Goal: Information Seeking & Learning: Learn about a topic

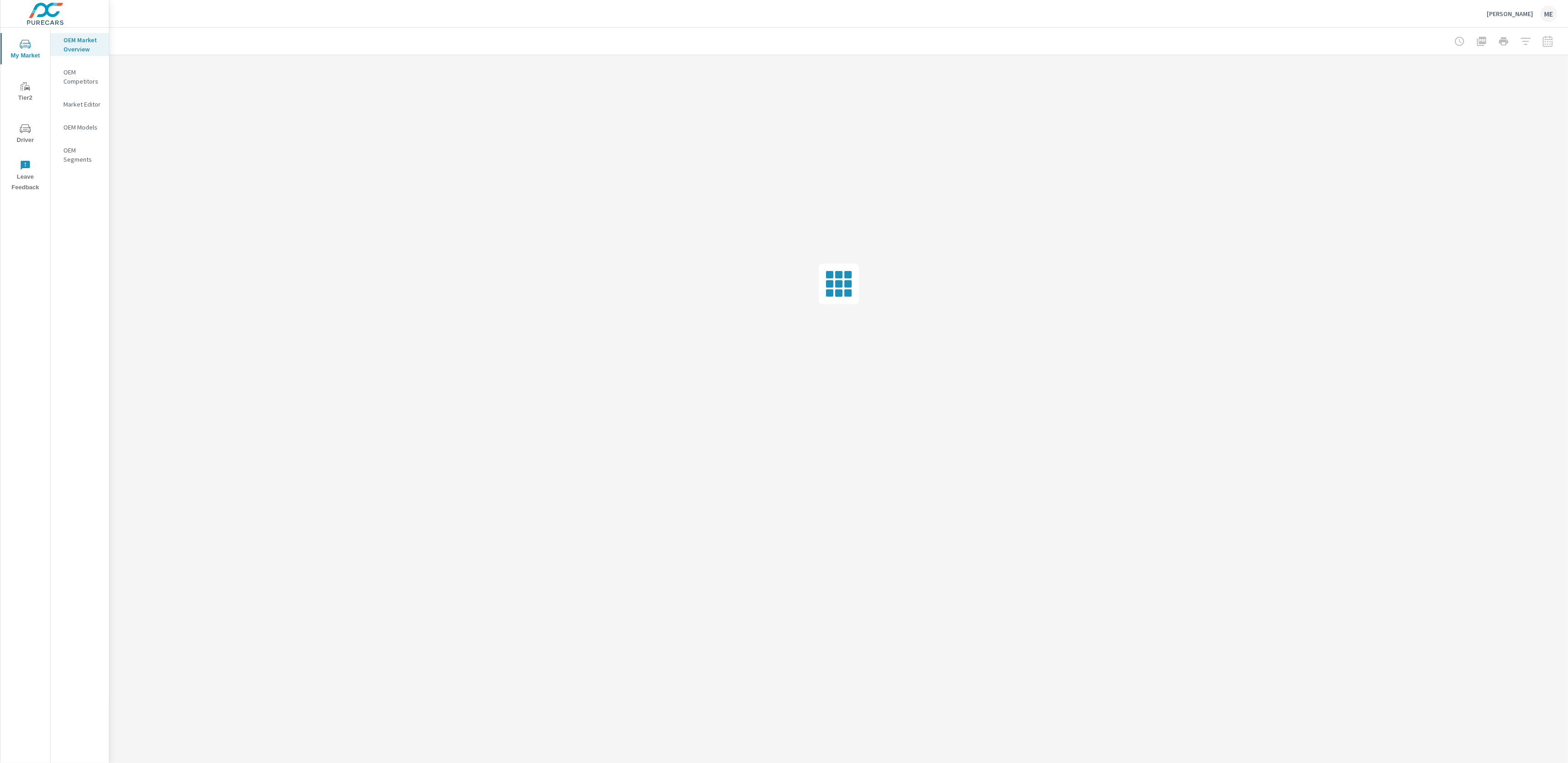
click at [294, 17] on div "[PERSON_NAME] ME" at bounding box center [839, 14] width 1436 height 27
click at [593, 17] on div "[PERSON_NAME] ME" at bounding box center [839, 14] width 1436 height 27
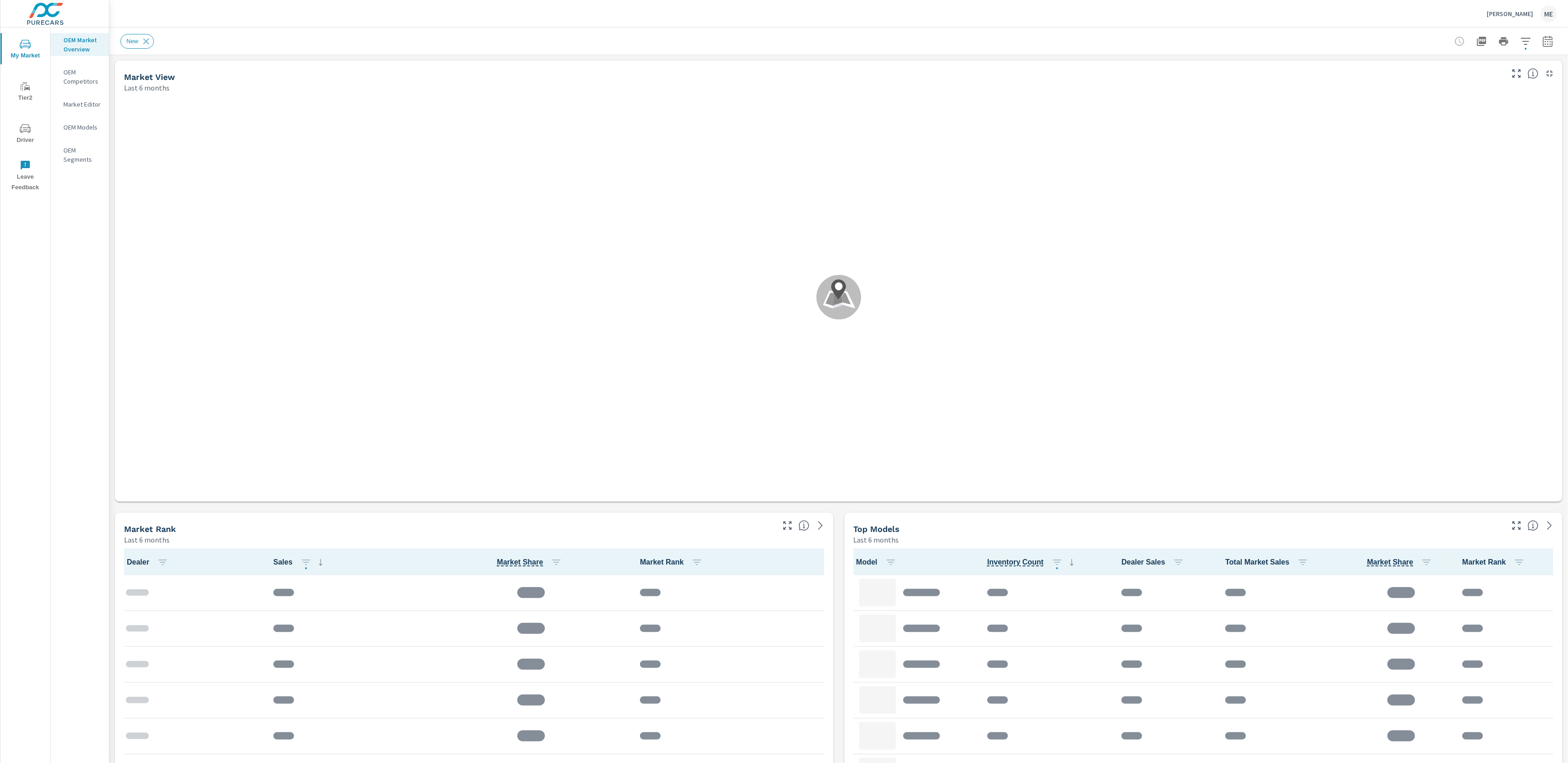
click at [967, 16] on div "[PERSON_NAME] ME" at bounding box center [839, 14] width 1436 height 27
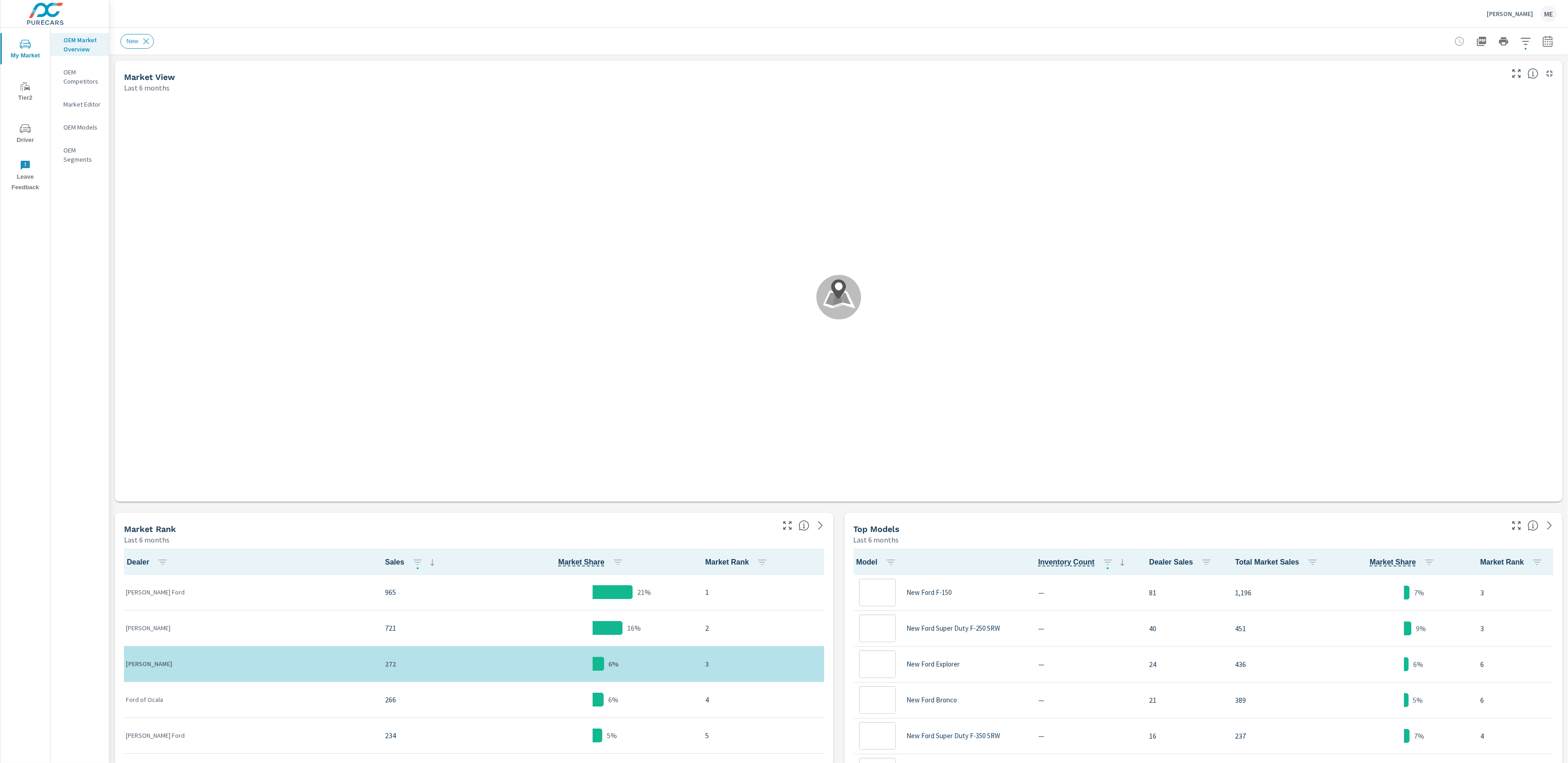
scroll to position [0, 0]
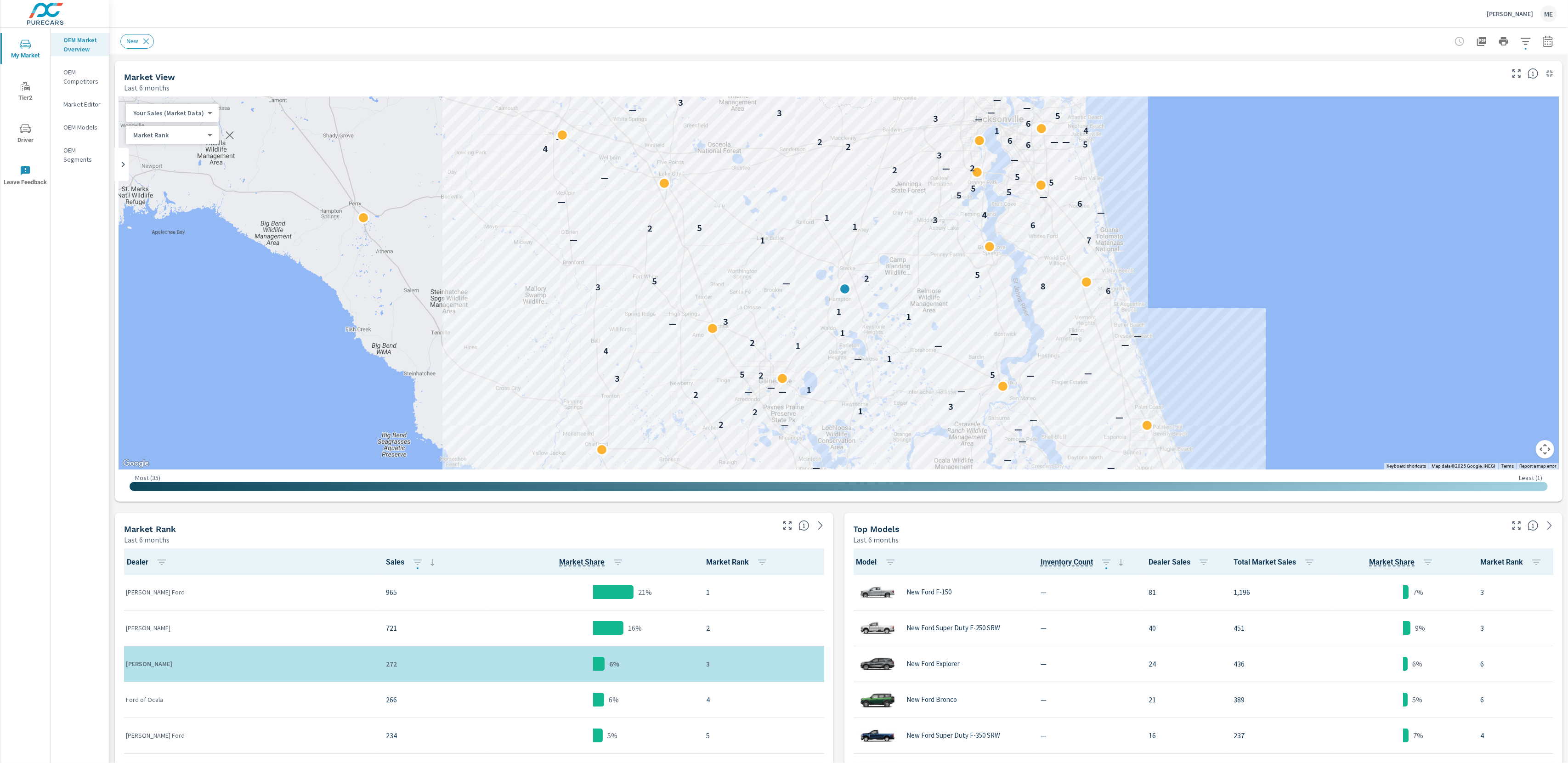
click at [1512, 10] on p "[PERSON_NAME]" at bounding box center [1509, 14] width 46 height 8
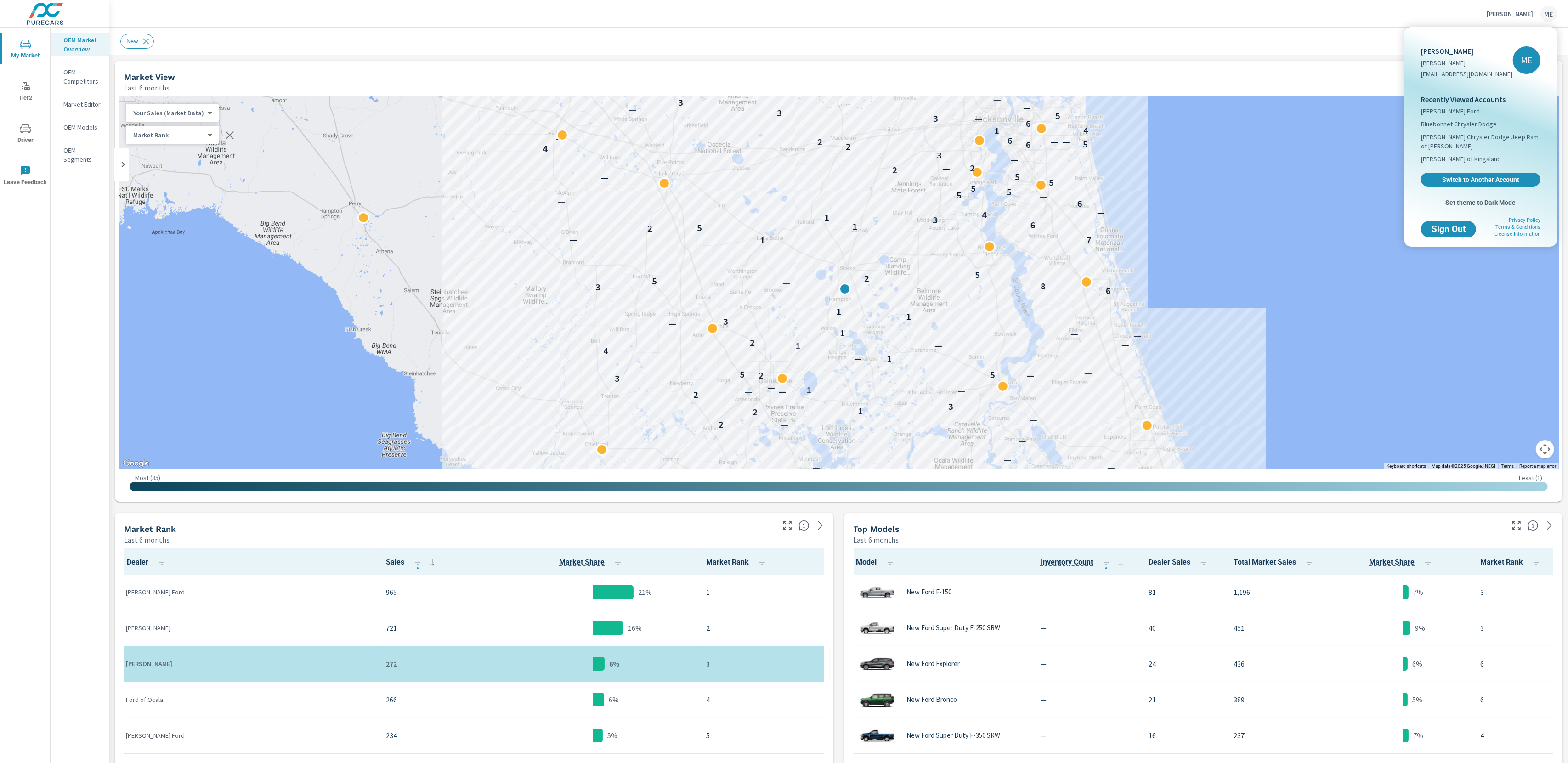
click at [1274, 33] on div at bounding box center [784, 381] width 1568 height 763
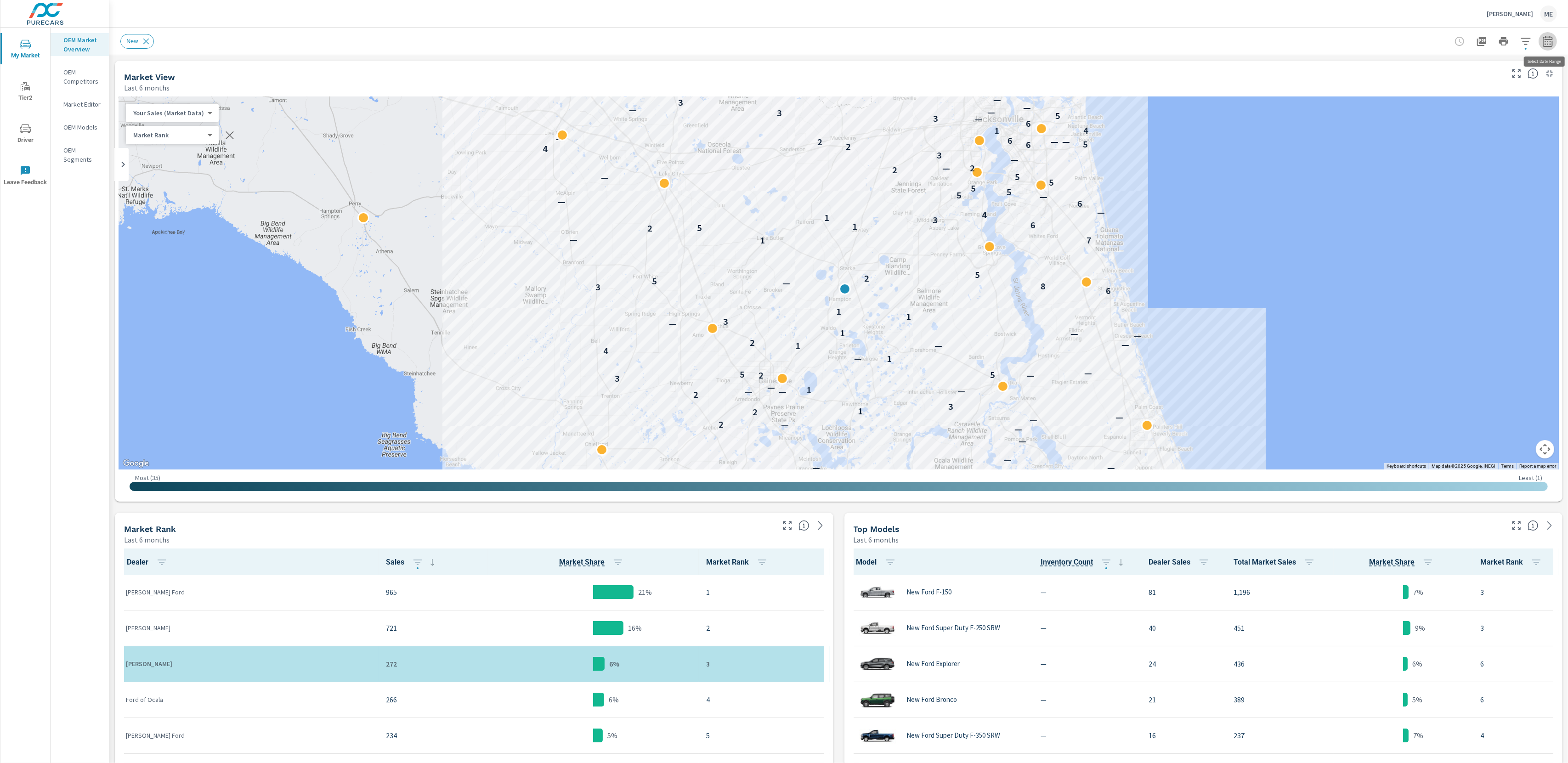
click at [1545, 37] on icon "button" at bounding box center [1547, 40] width 11 height 11
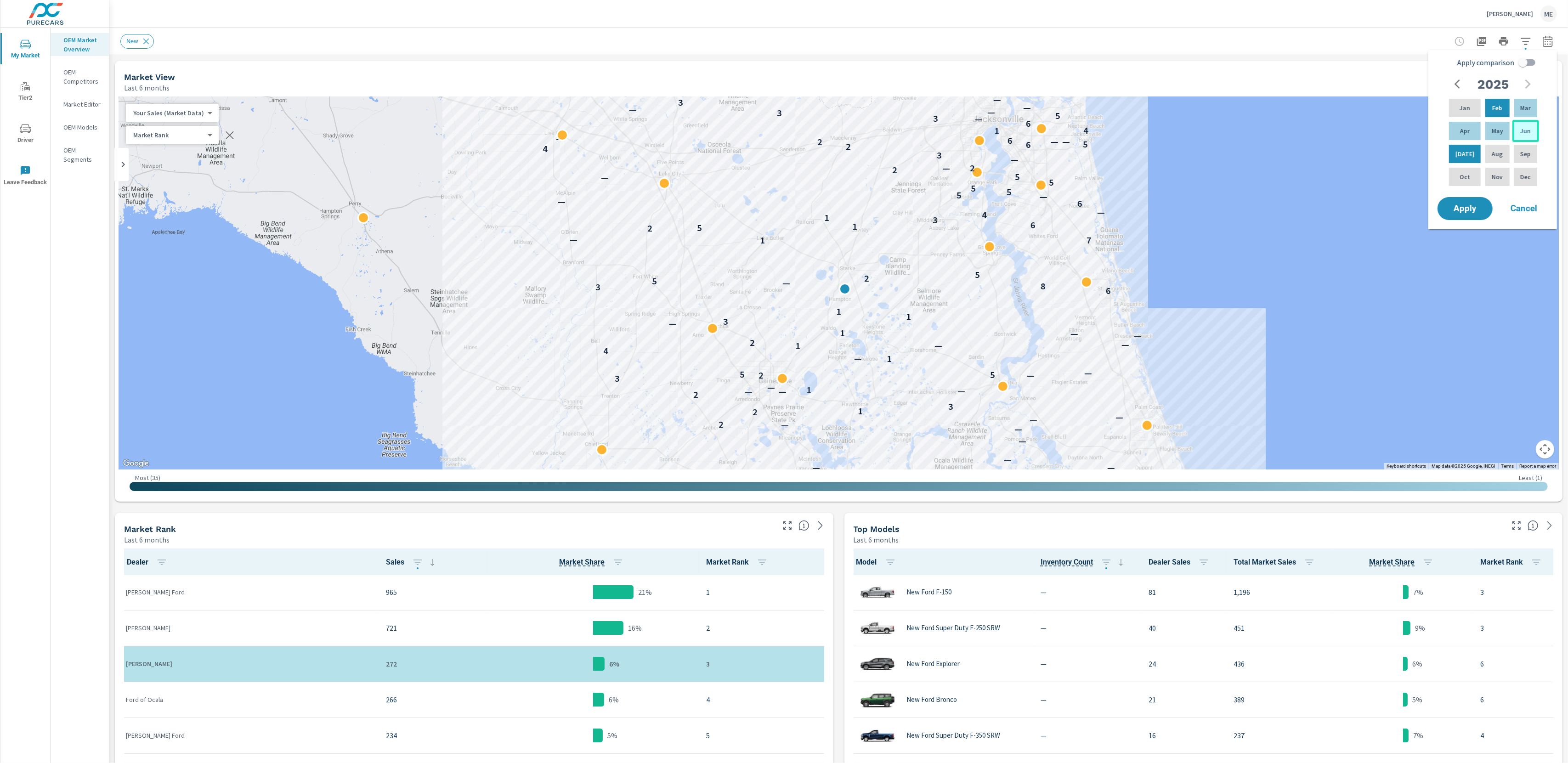
click at [1531, 131] on div "Jun" at bounding box center [1525, 131] width 27 height 22
click at [1473, 211] on span "Apply" at bounding box center [1465, 208] width 37 height 9
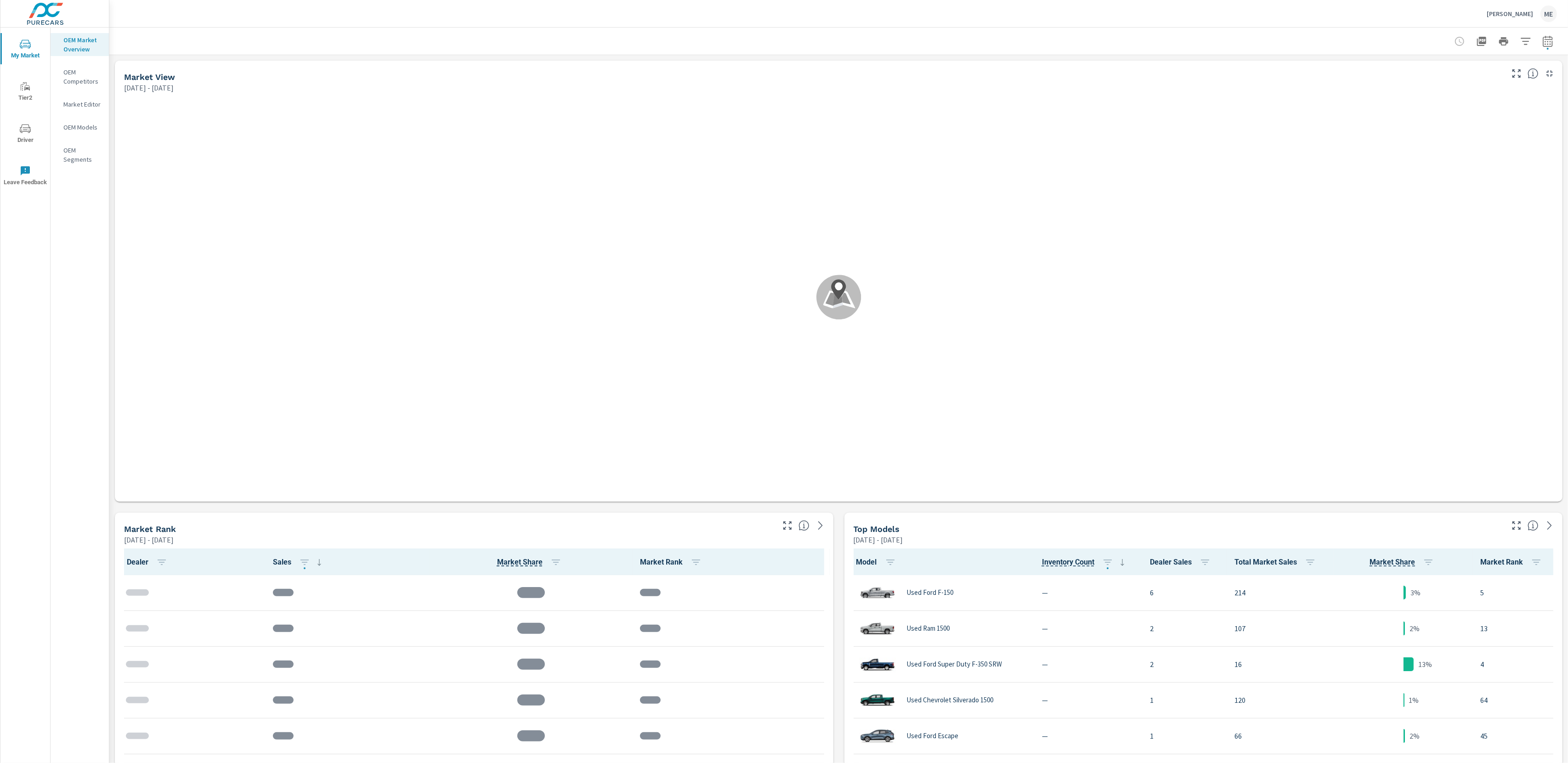
scroll to position [0, 0]
click at [1174, 36] on div at bounding box center [839, 41] width 1436 height 27
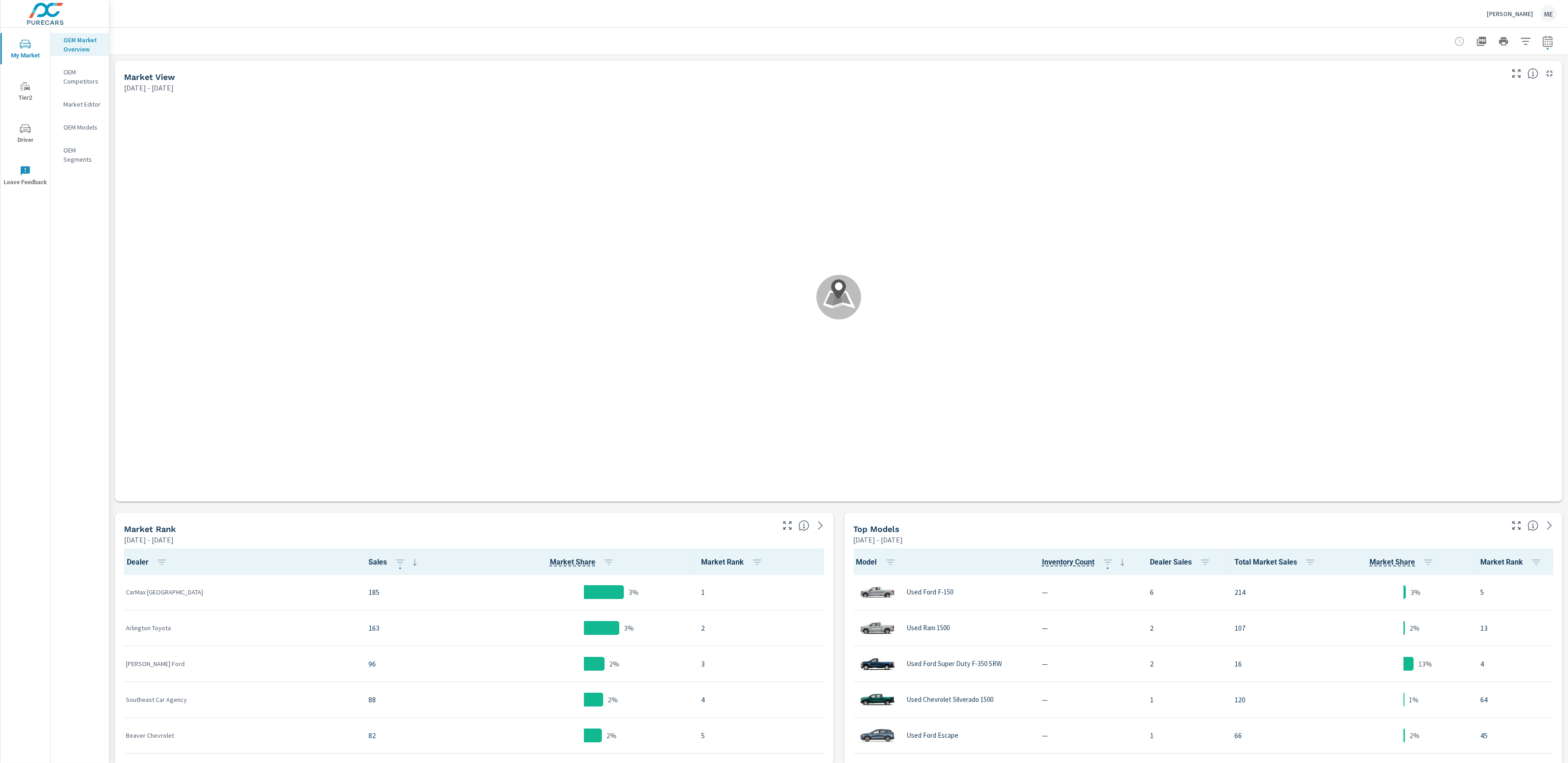
click at [1109, 35] on div at bounding box center [839, 41] width 1436 height 27
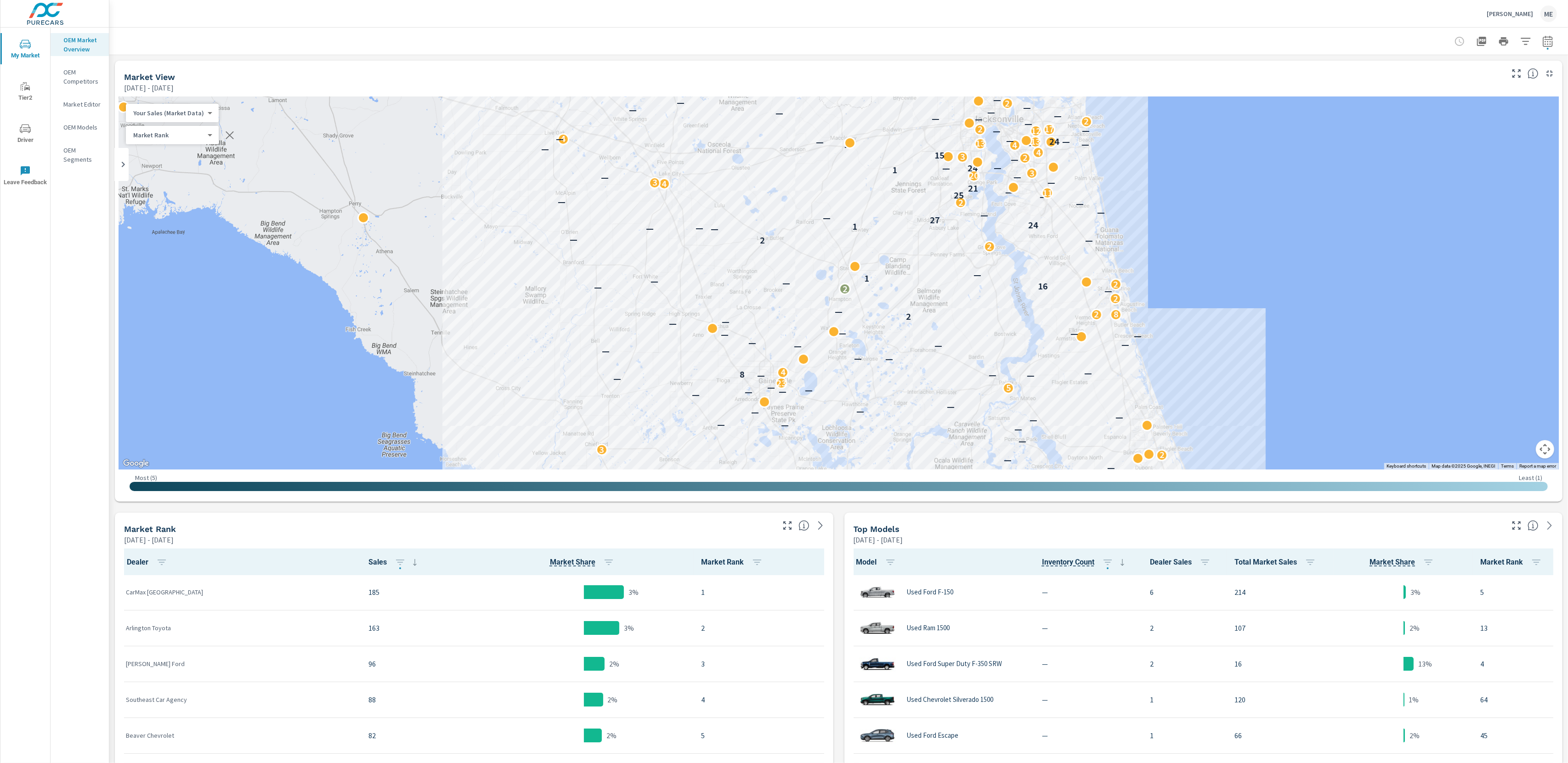
click at [1118, 29] on div at bounding box center [839, 41] width 1436 height 27
click at [1556, 38] on button "button" at bounding box center [1547, 41] width 19 height 19
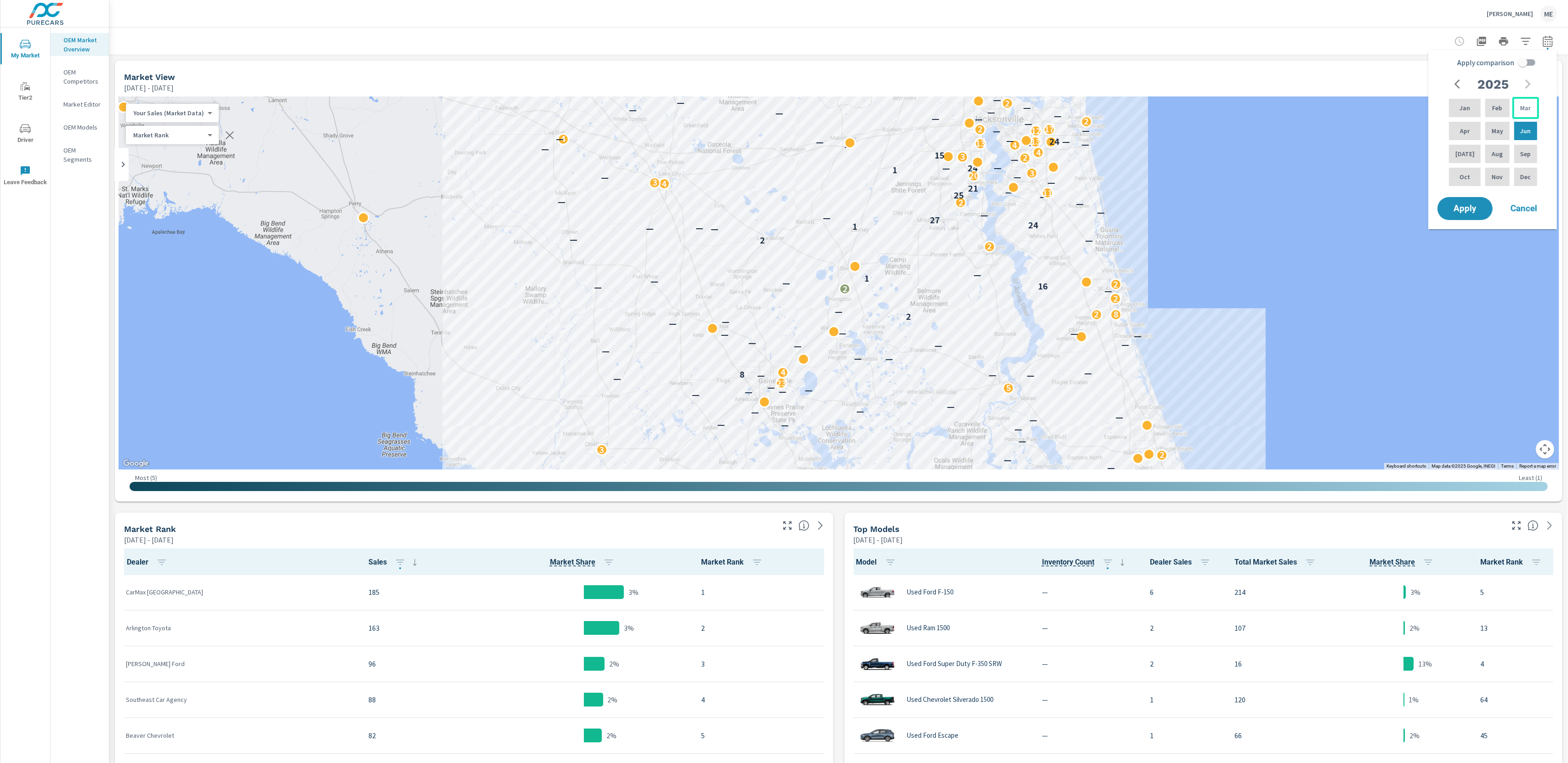
click at [1516, 109] on div "Mar" at bounding box center [1525, 108] width 27 height 22
click at [1475, 130] on div "Apr" at bounding box center [1465, 131] width 35 height 22
click at [1524, 101] on div "Mar" at bounding box center [1525, 108] width 27 height 22
click at [1493, 129] on p "May" at bounding box center [1497, 131] width 12 height 9
click at [1525, 62] on input "Apply comparison" at bounding box center [1522, 63] width 52 height 18
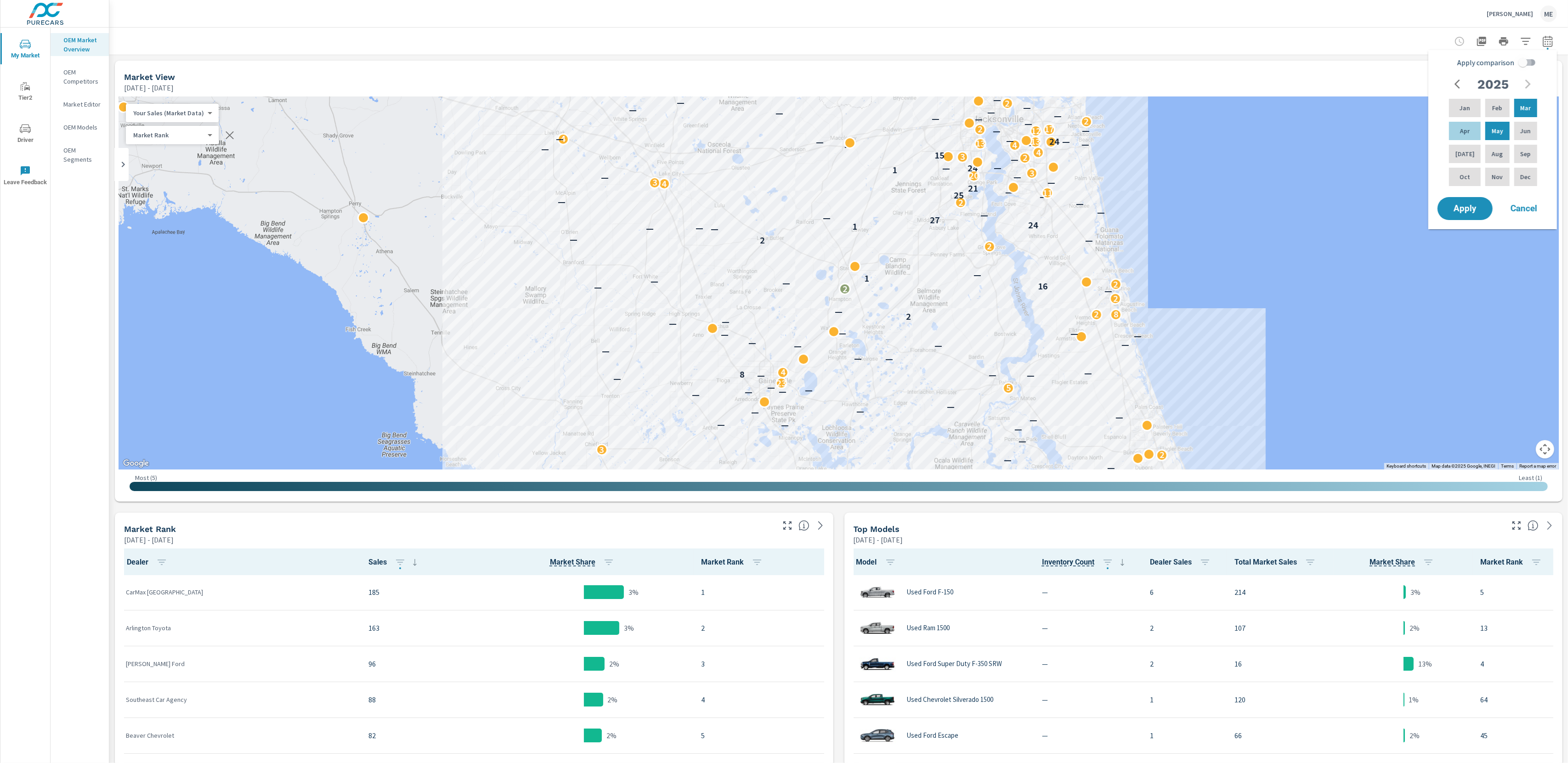
checkbox input "true"
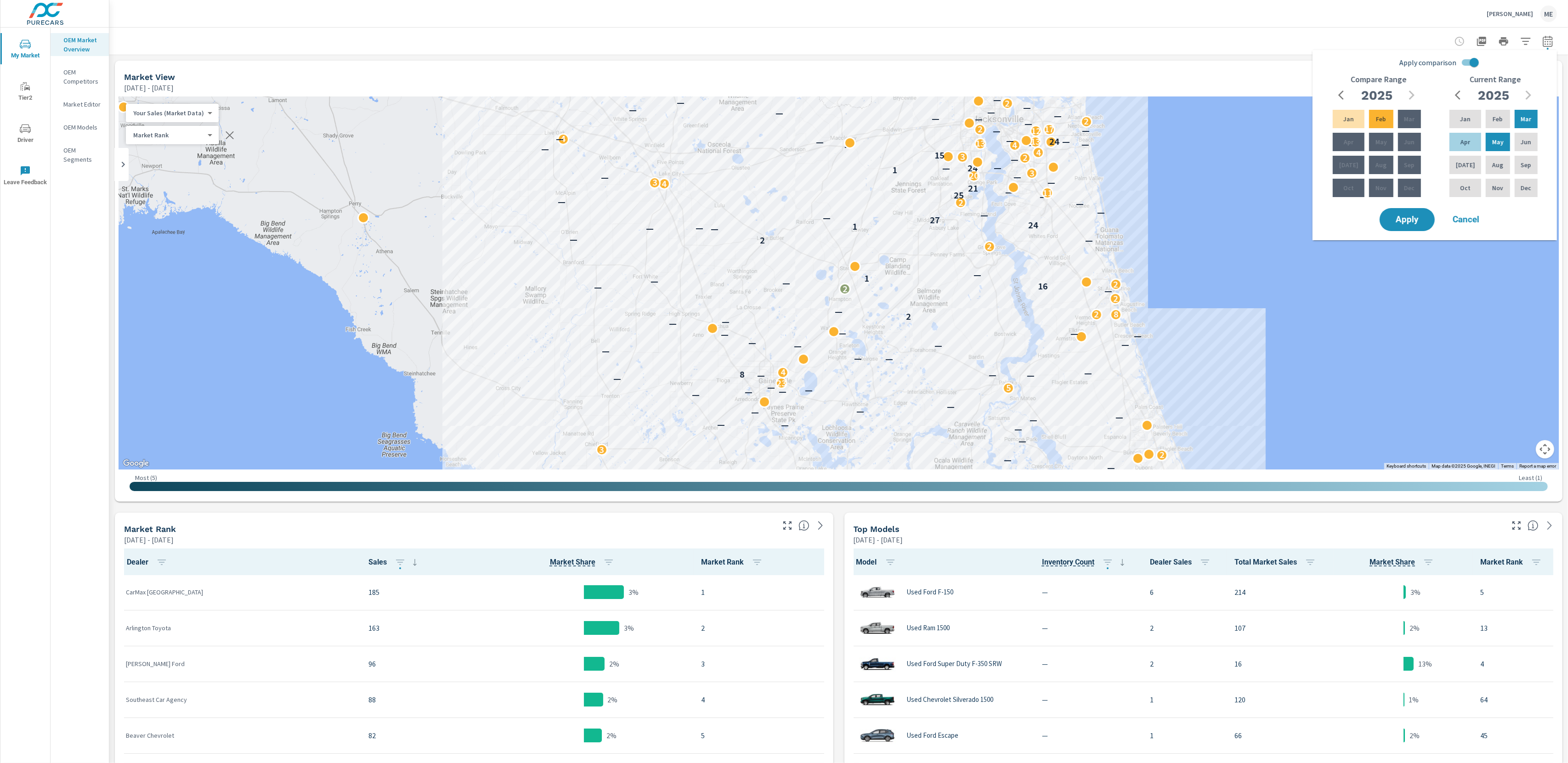
click at [813, 30] on div at bounding box center [839, 41] width 1436 height 27
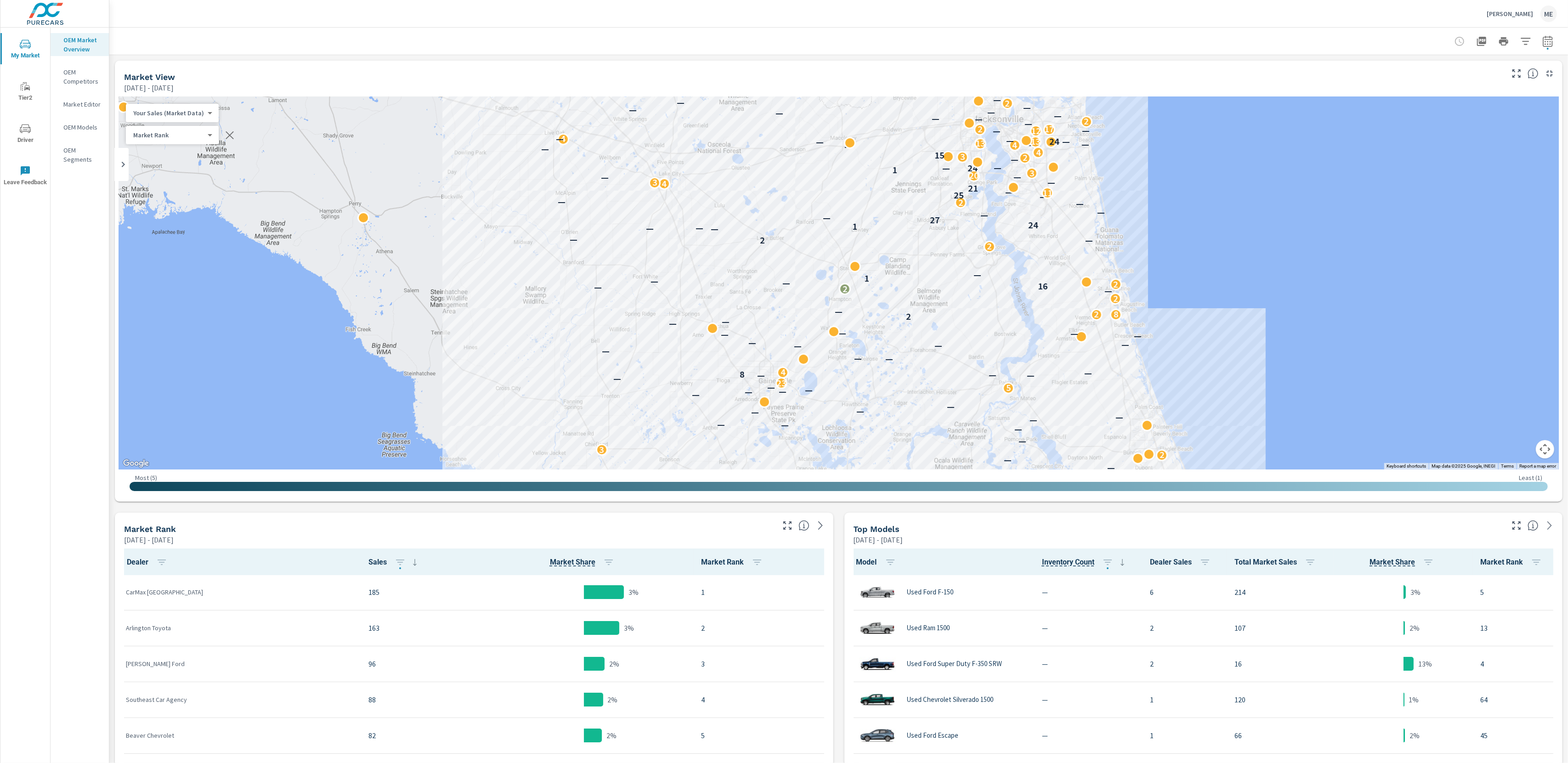
click at [1532, 10] on p "[PERSON_NAME]" at bounding box center [1509, 14] width 46 height 8
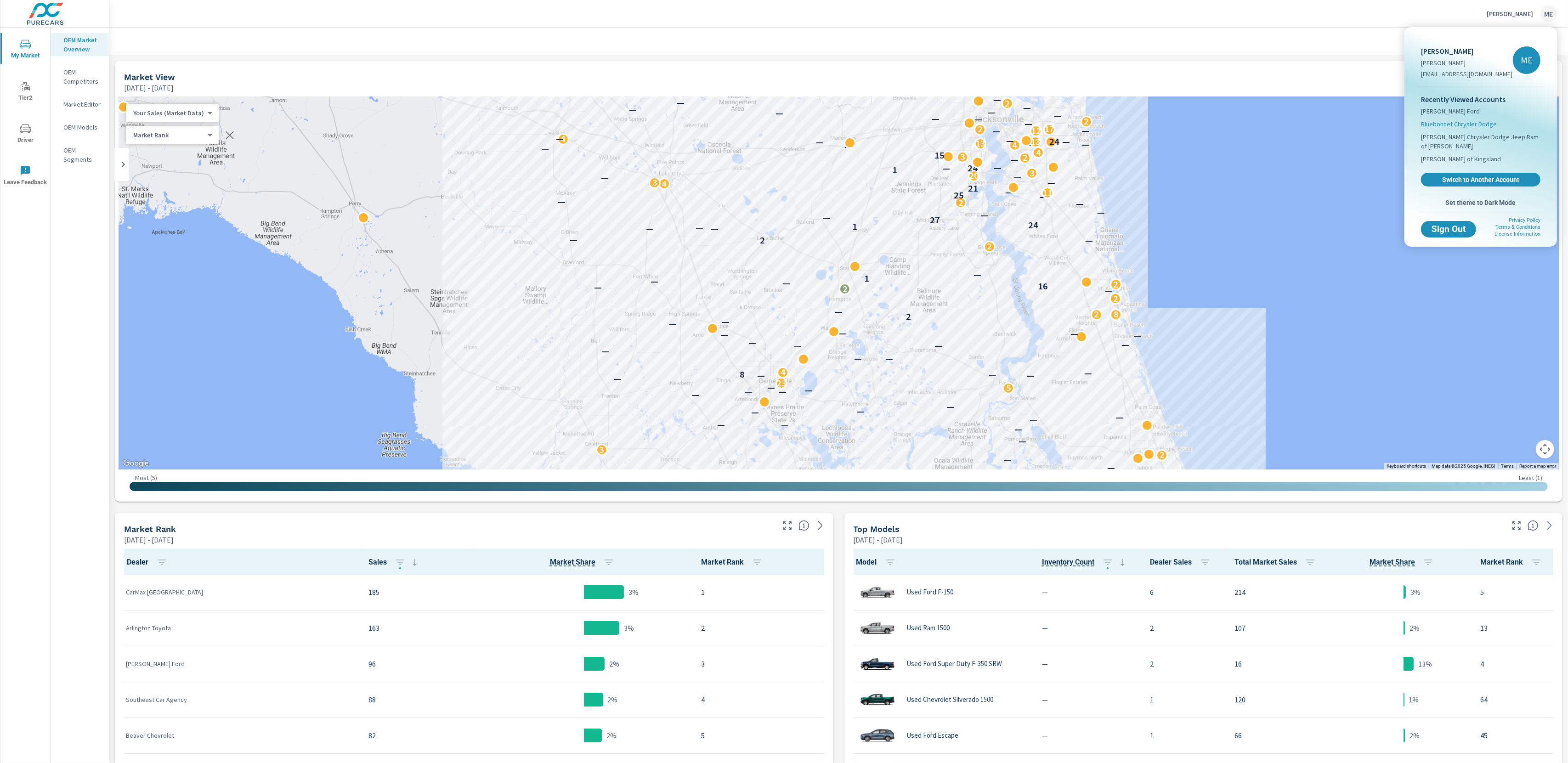
click at [1451, 127] on span "Bluebonnet Chrysler Dodge" at bounding box center [1458, 124] width 76 height 9
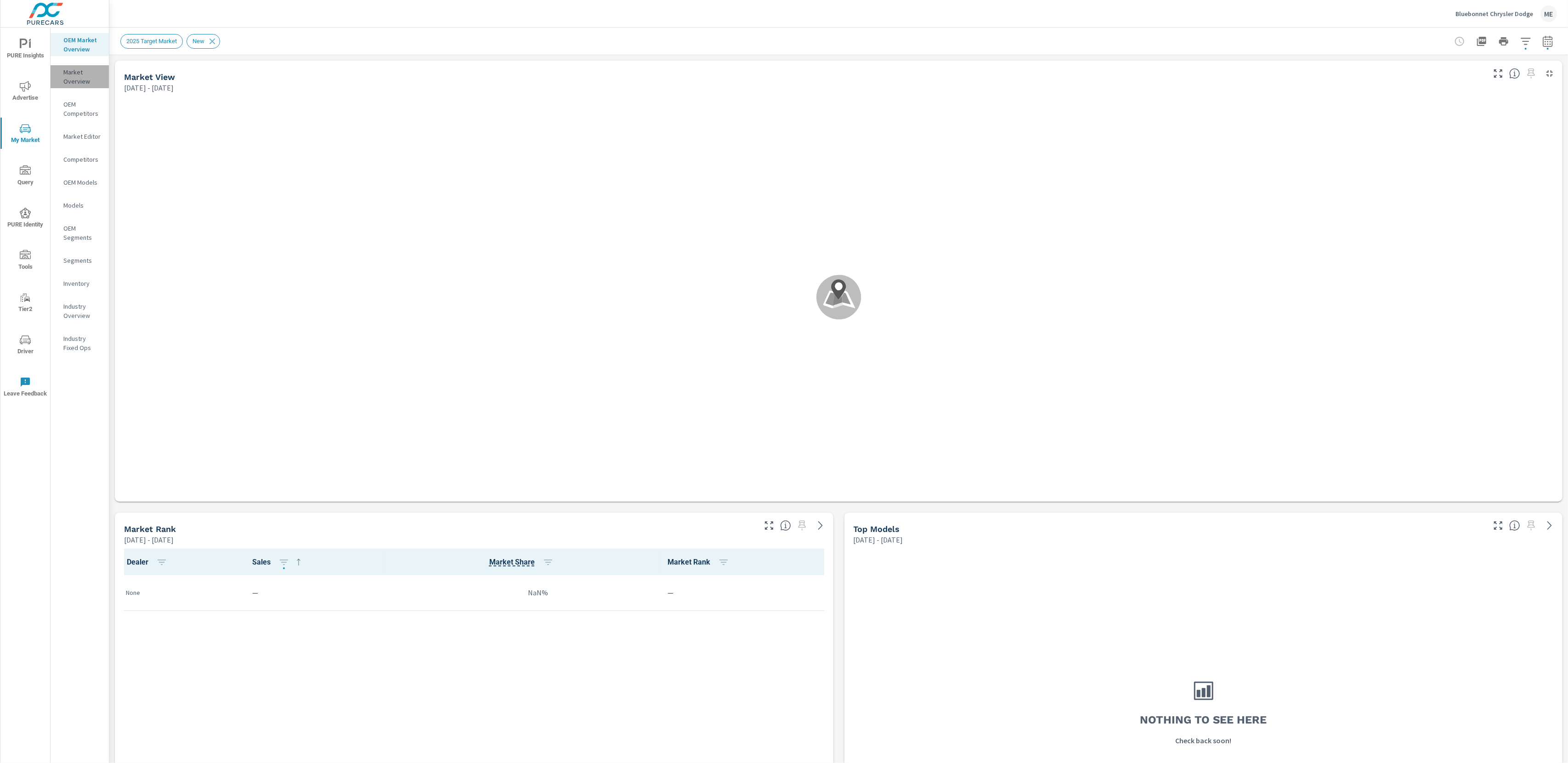
click at [87, 80] on p "Market Overview" at bounding box center [83, 77] width 38 height 19
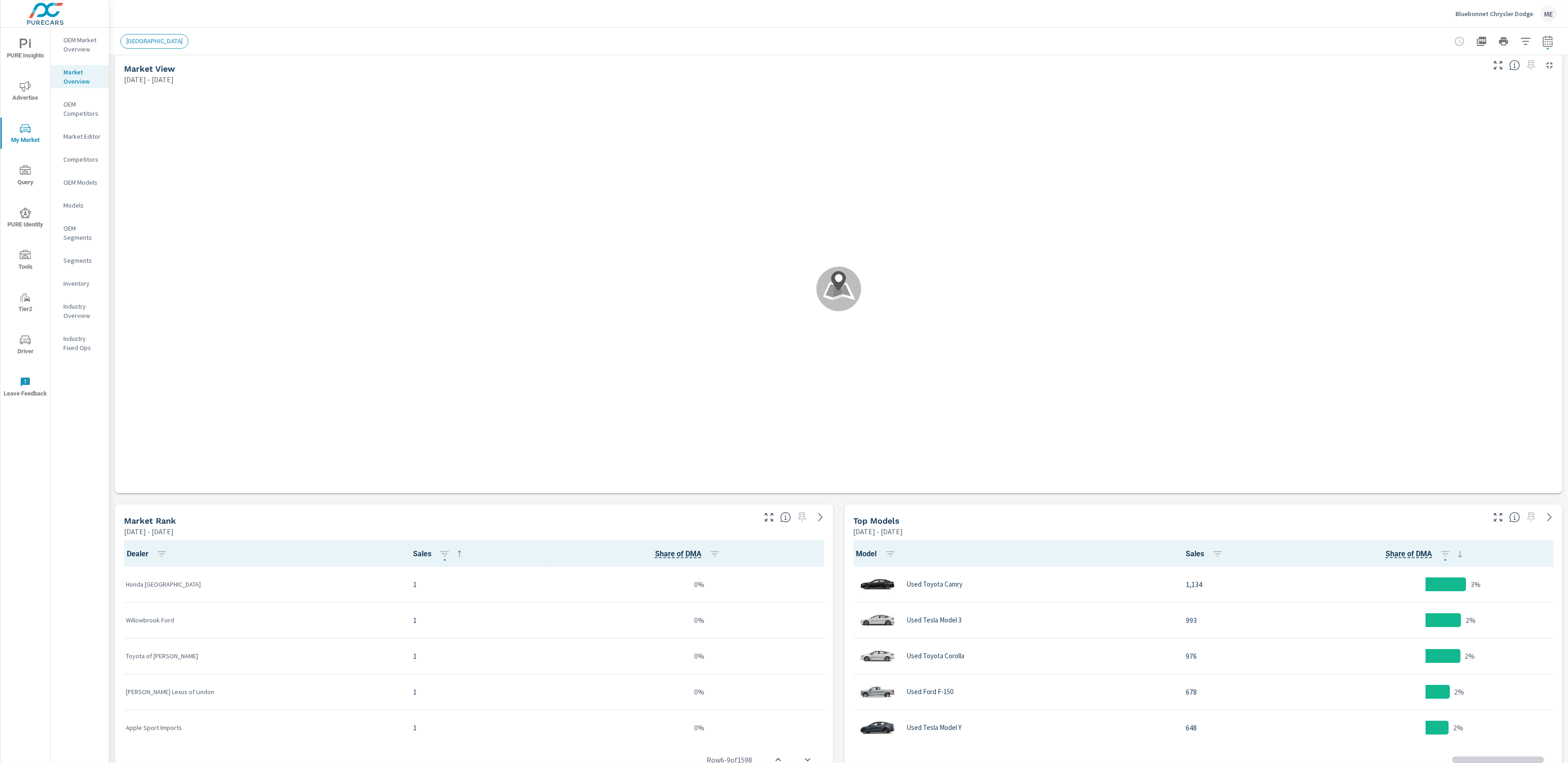
scroll to position [0, 0]
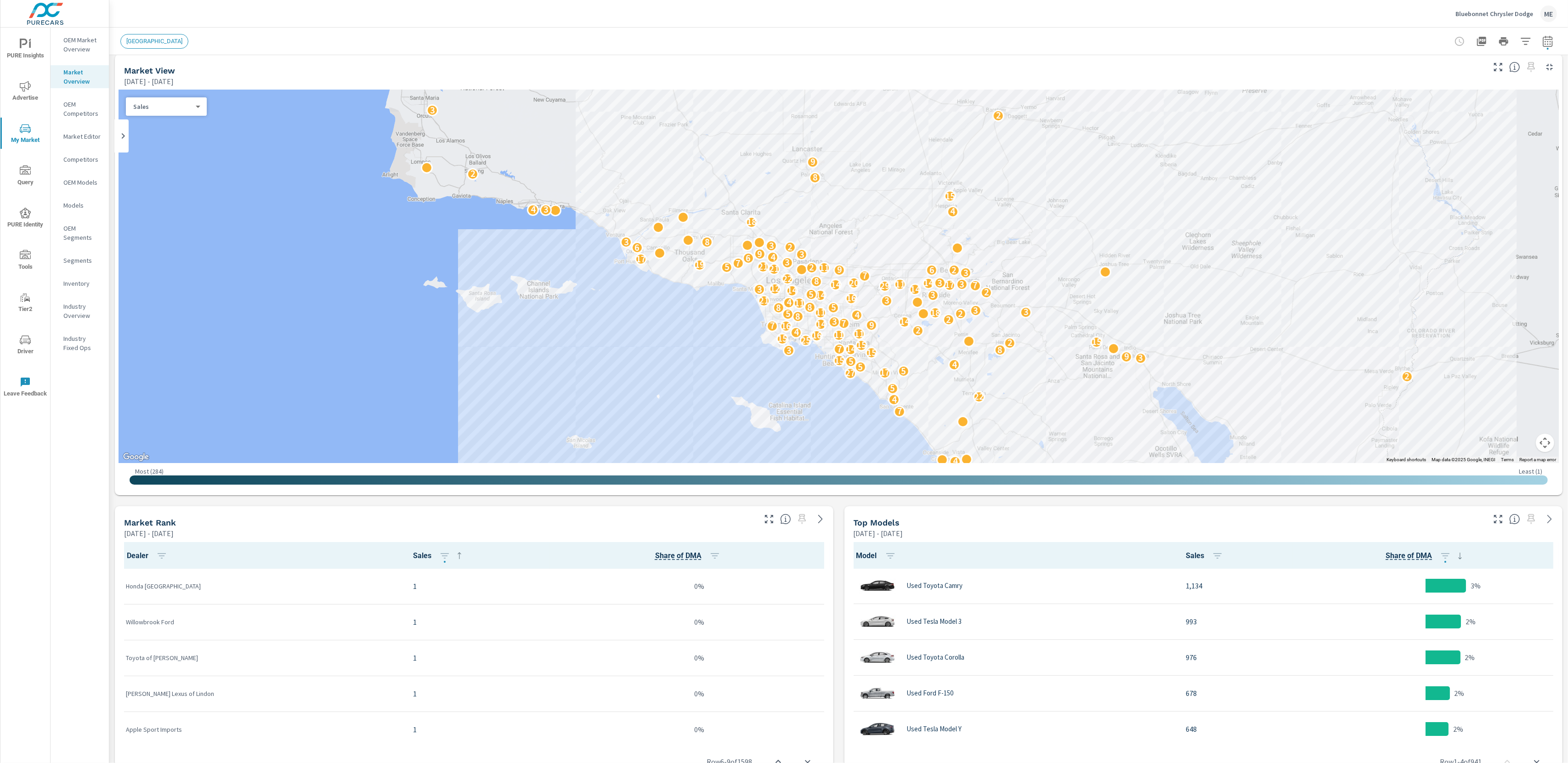
scroll to position [5, 0]
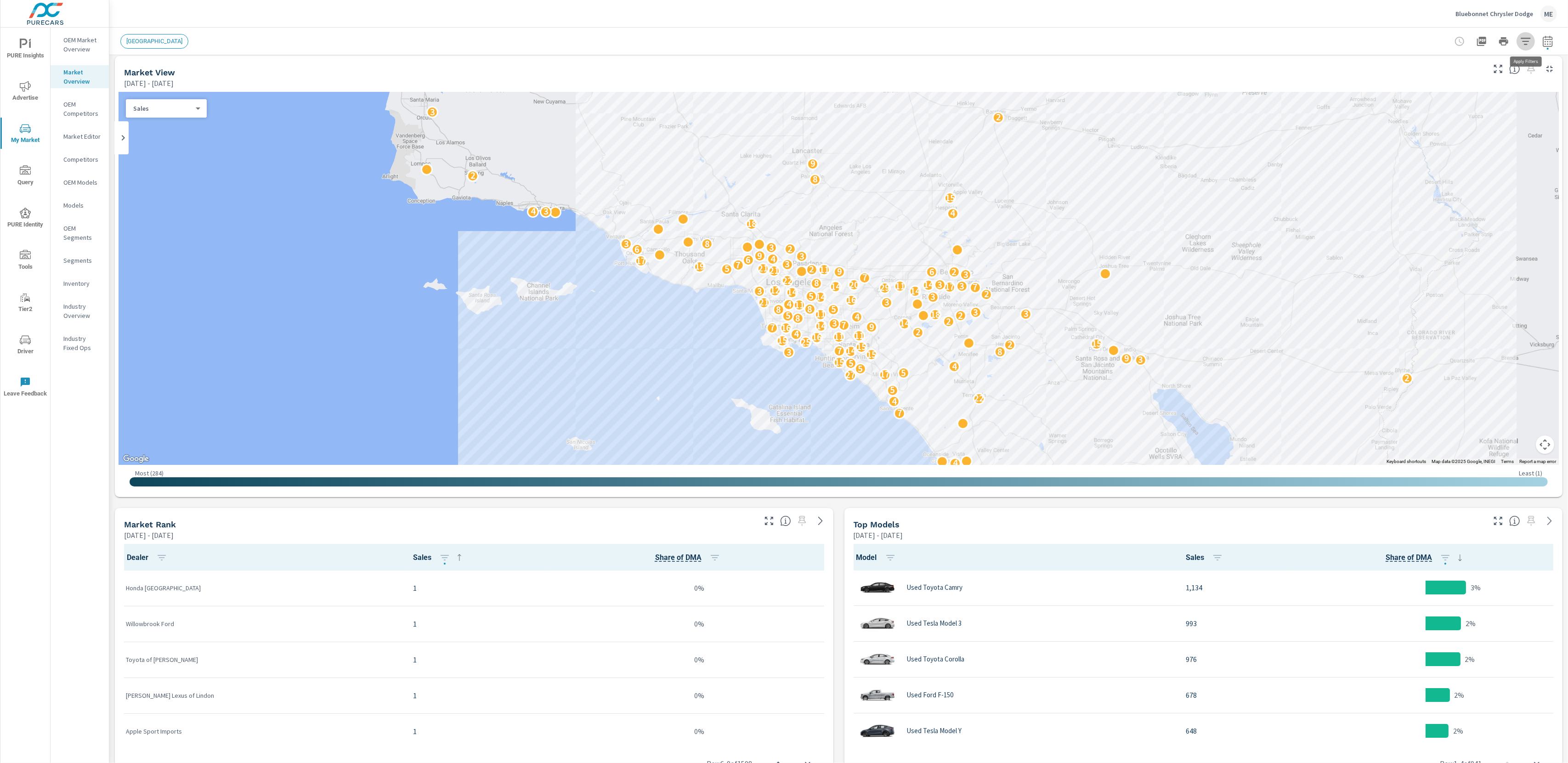
click at [1527, 36] on icon "button" at bounding box center [1525, 40] width 11 height 11
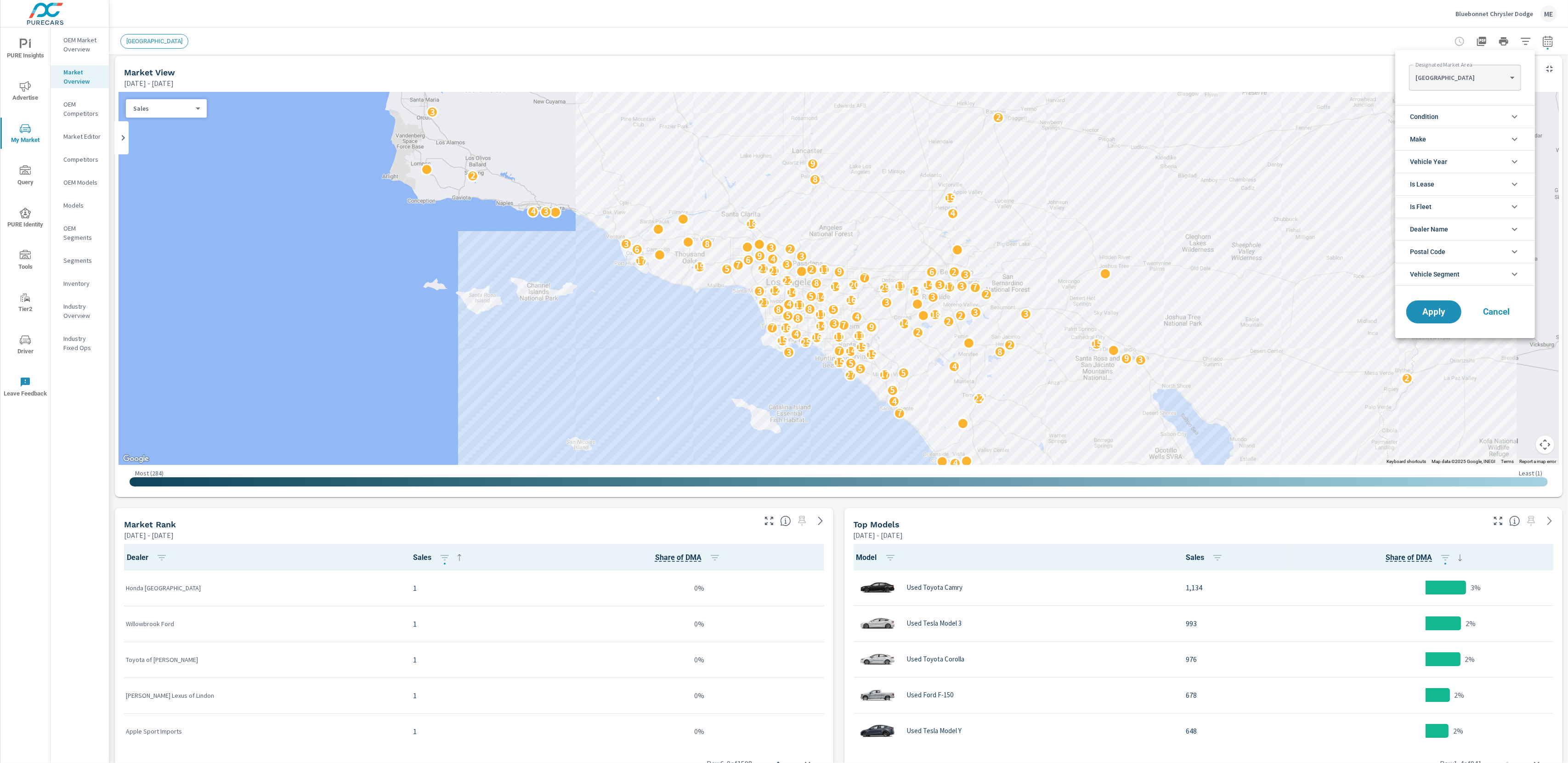
click at [1545, 34] on div at bounding box center [784, 381] width 1568 height 763
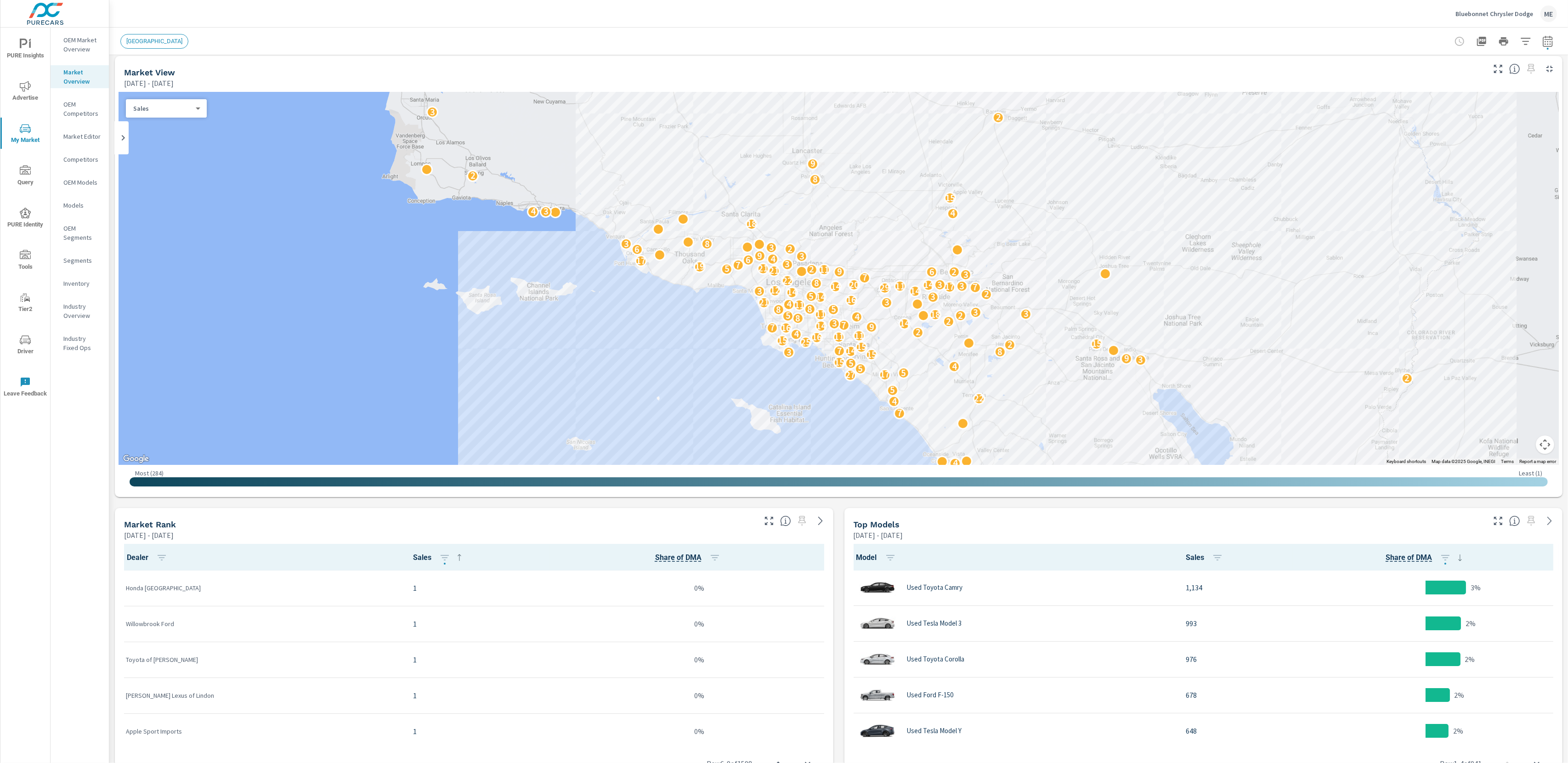
click at [1547, 42] on div "Designated Market Area [GEOGRAPHIC_DATA] [GEOGRAPHIC_DATA] ​ Condition Used Mak…" at bounding box center [784, 381] width 1568 height 763
click at [1547, 42] on icon "button" at bounding box center [1547, 40] width 11 height 11
click at [1527, 105] on p "Mar" at bounding box center [1525, 107] width 11 height 9
click at [1493, 131] on p "May" at bounding box center [1497, 131] width 12 height 9
click at [1527, 64] on input "Apply comparison" at bounding box center [1522, 63] width 52 height 18
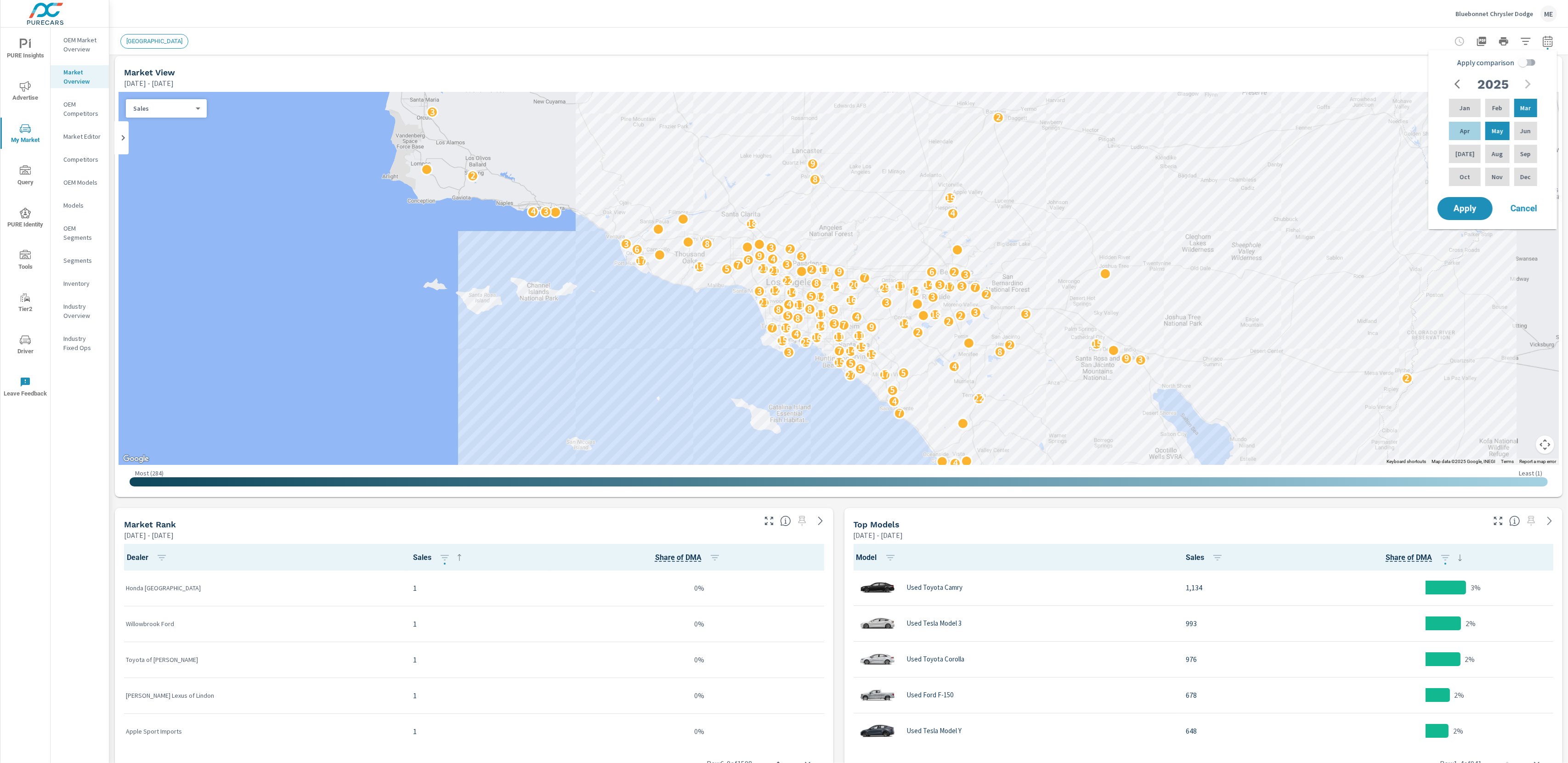
checkbox input "true"
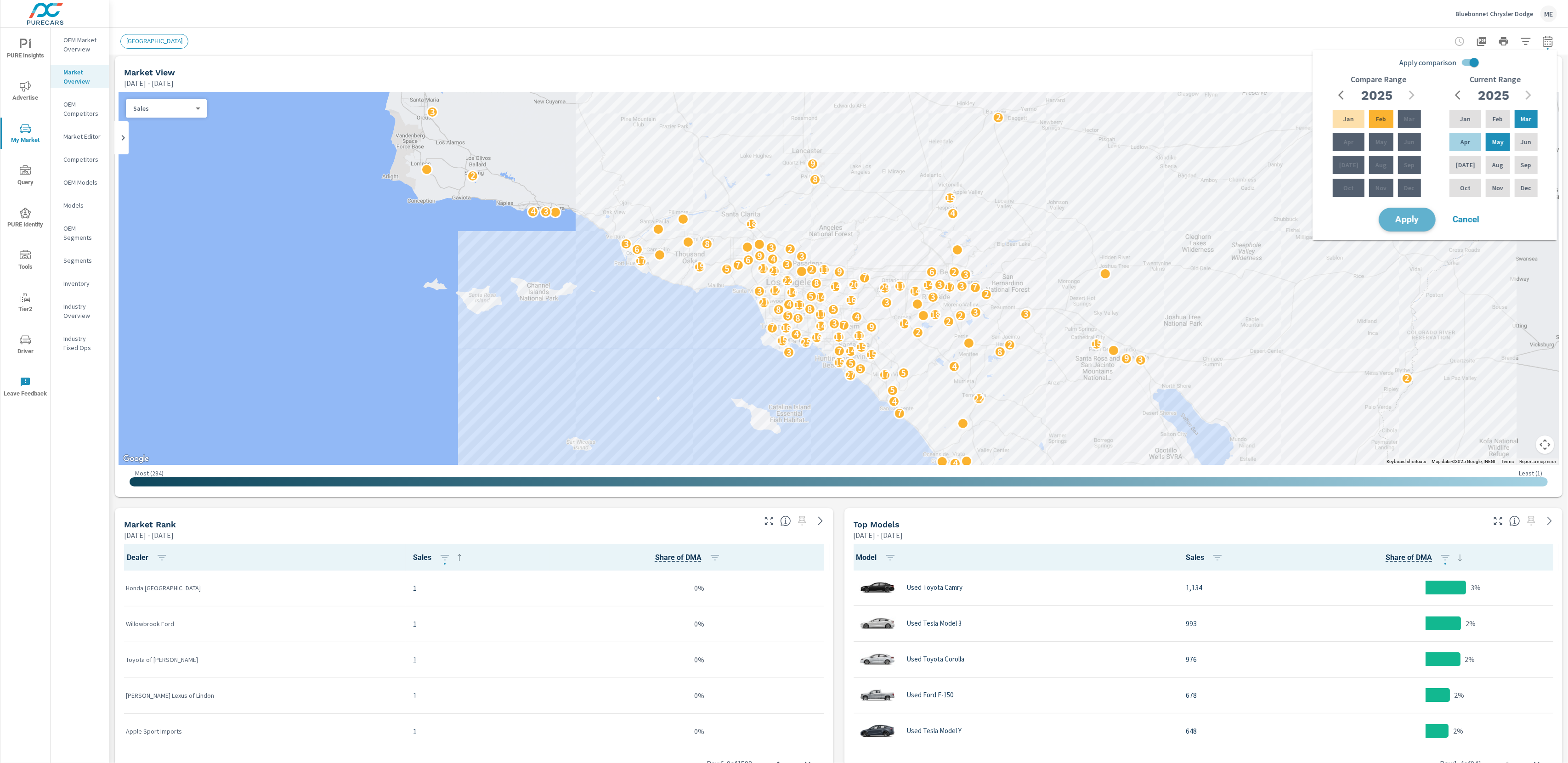
click at [1404, 217] on span "Apply" at bounding box center [1407, 219] width 37 height 9
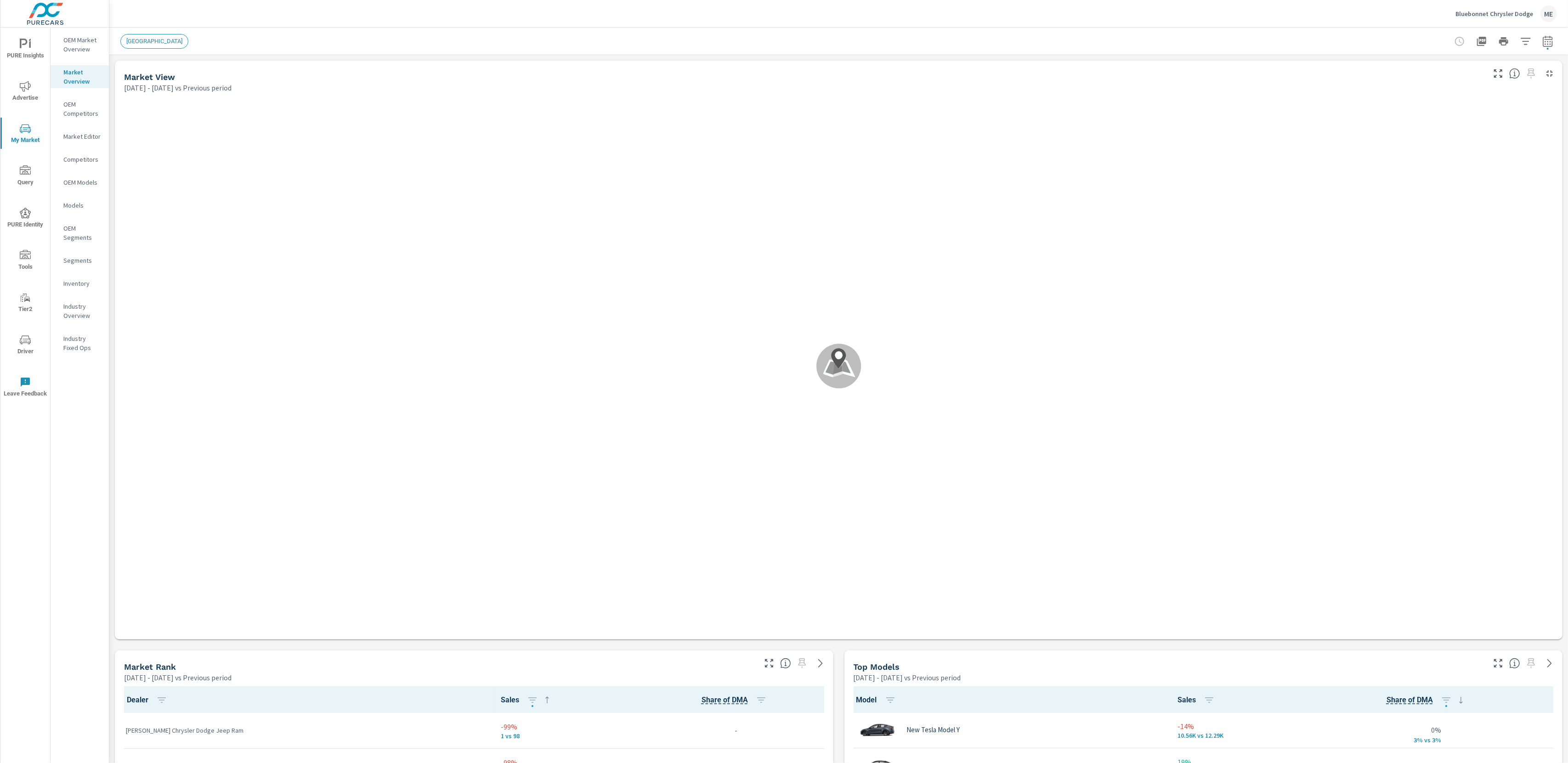
scroll to position [179, 0]
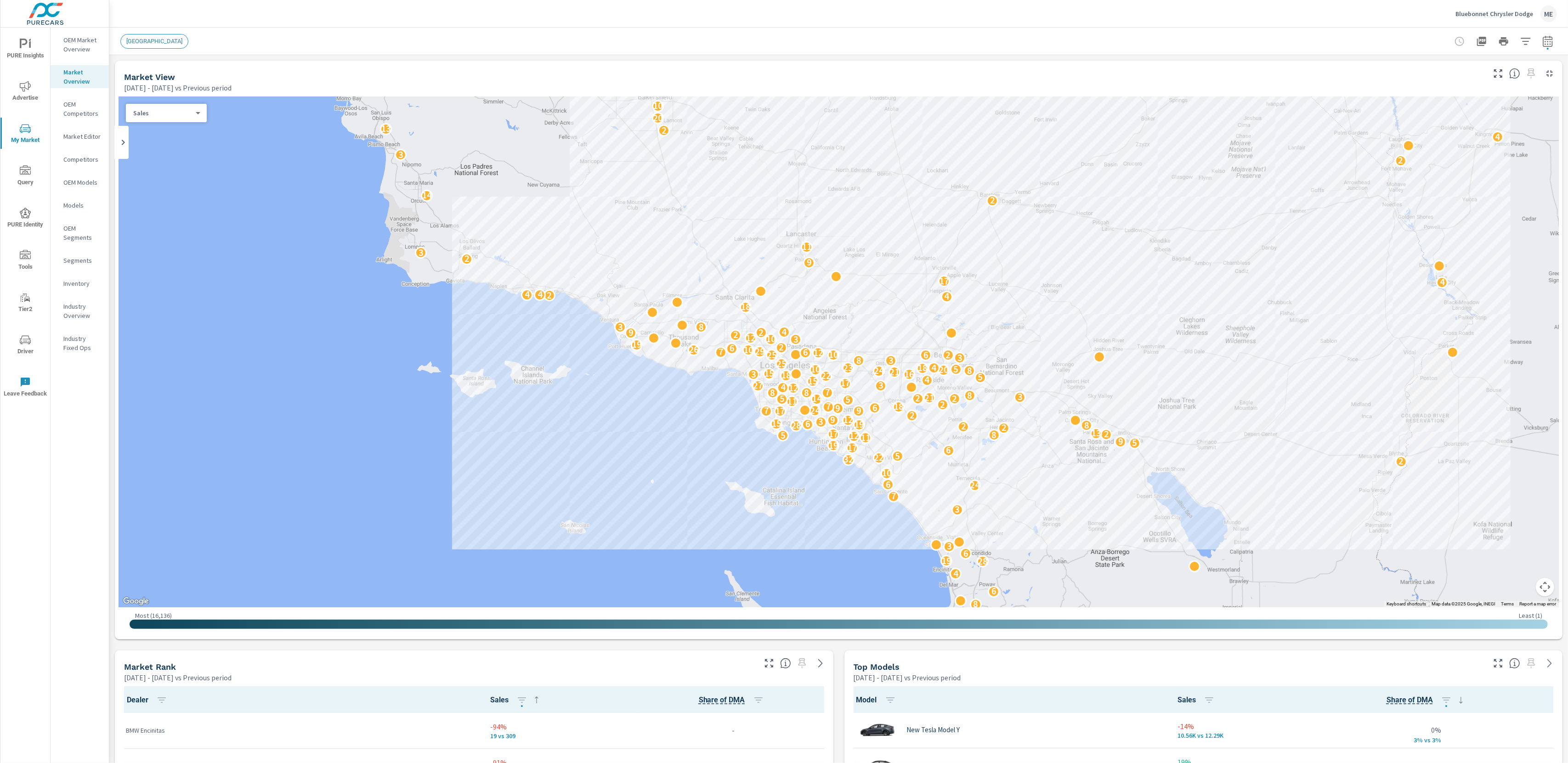
click at [1528, 38] on icon "button" at bounding box center [1525, 40] width 11 height 11
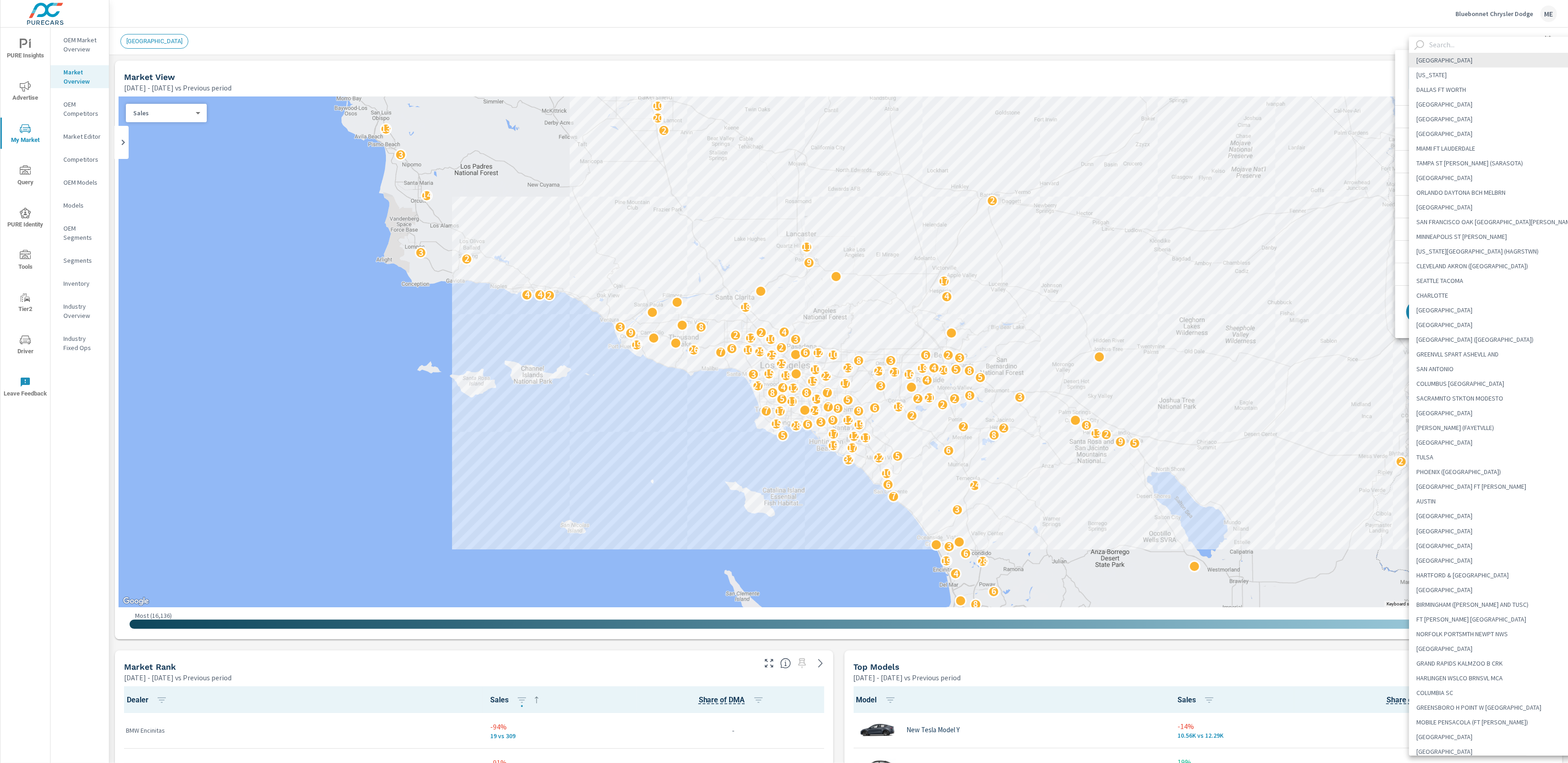
drag, startPoint x: 1439, startPoint y: 77, endPoint x: 1443, endPoint y: 60, distance: 17.5
click at [1439, 77] on body "PURE Insights Advertise My Market Query PURE Identity Tools Tier2 Driver Leave …" at bounding box center [784, 381] width 1568 height 763
click at [1448, 42] on input "text" at bounding box center [1504, 44] width 157 height 16
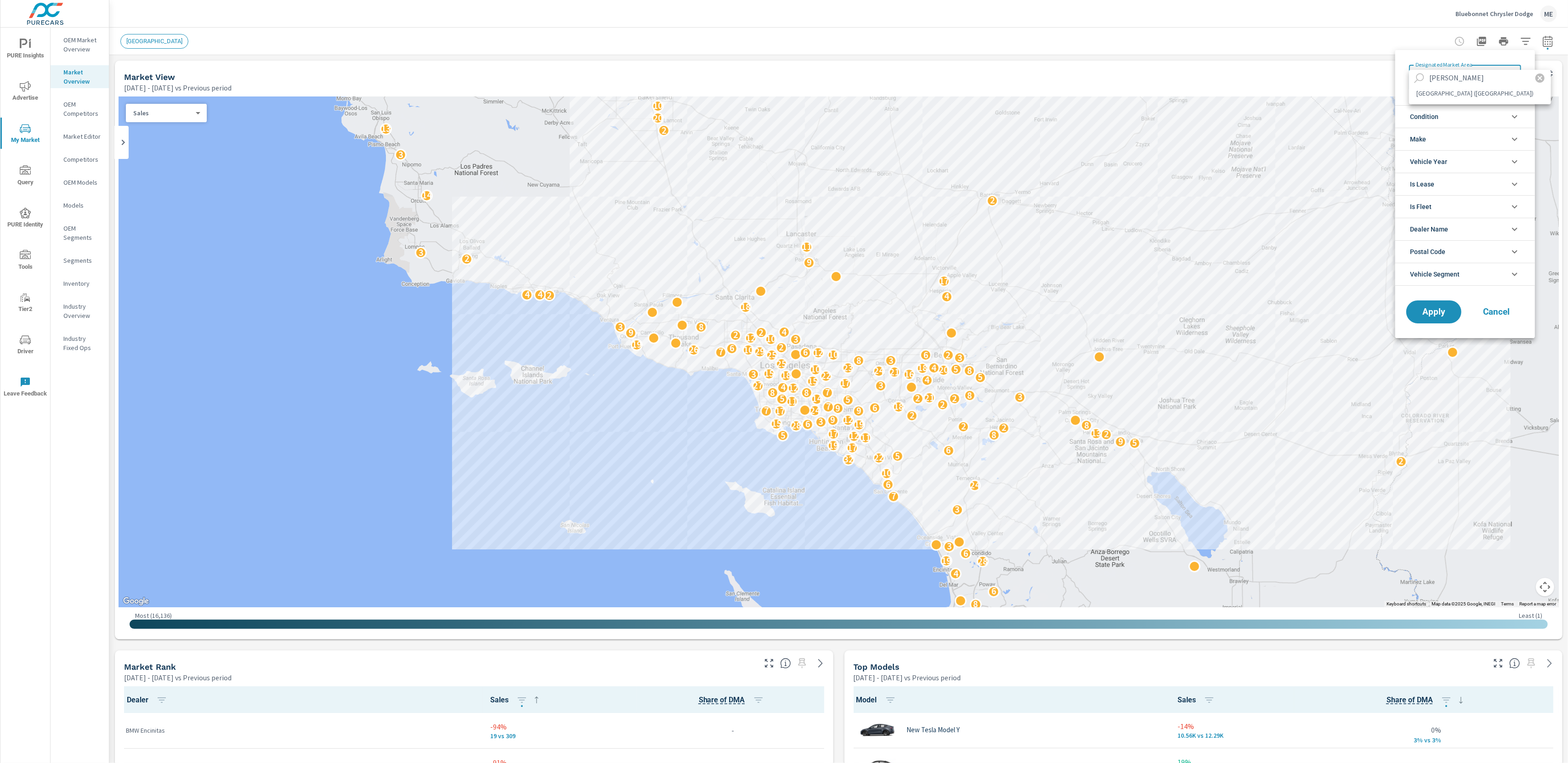
type input "[PERSON_NAME]"
click at [1451, 95] on li "[GEOGRAPHIC_DATA] ([GEOGRAPHIC_DATA])" at bounding box center [1480, 92] width 141 height 15
type Area "[GEOGRAPHIC_DATA] ([GEOGRAPHIC_DATA])"
click at [1449, 112] on li "Condition" at bounding box center [1468, 116] width 145 height 23
click at [1427, 136] on span "New" at bounding box center [1475, 137] width 100 height 11
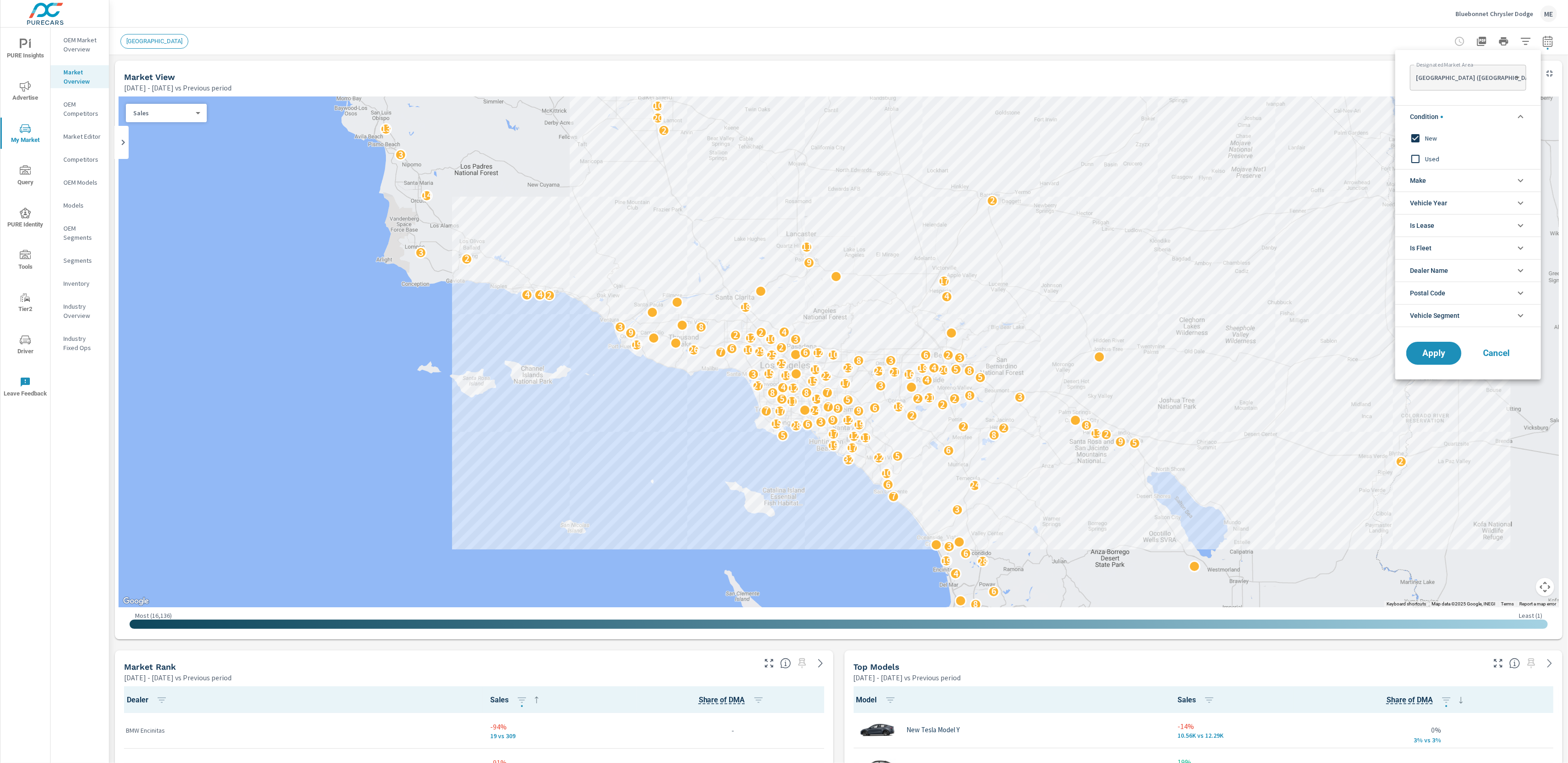
click at [1456, 177] on li "Make" at bounding box center [1468, 180] width 145 height 23
click at [1475, 315] on li "Vehicle Year" at bounding box center [1468, 316] width 145 height 23
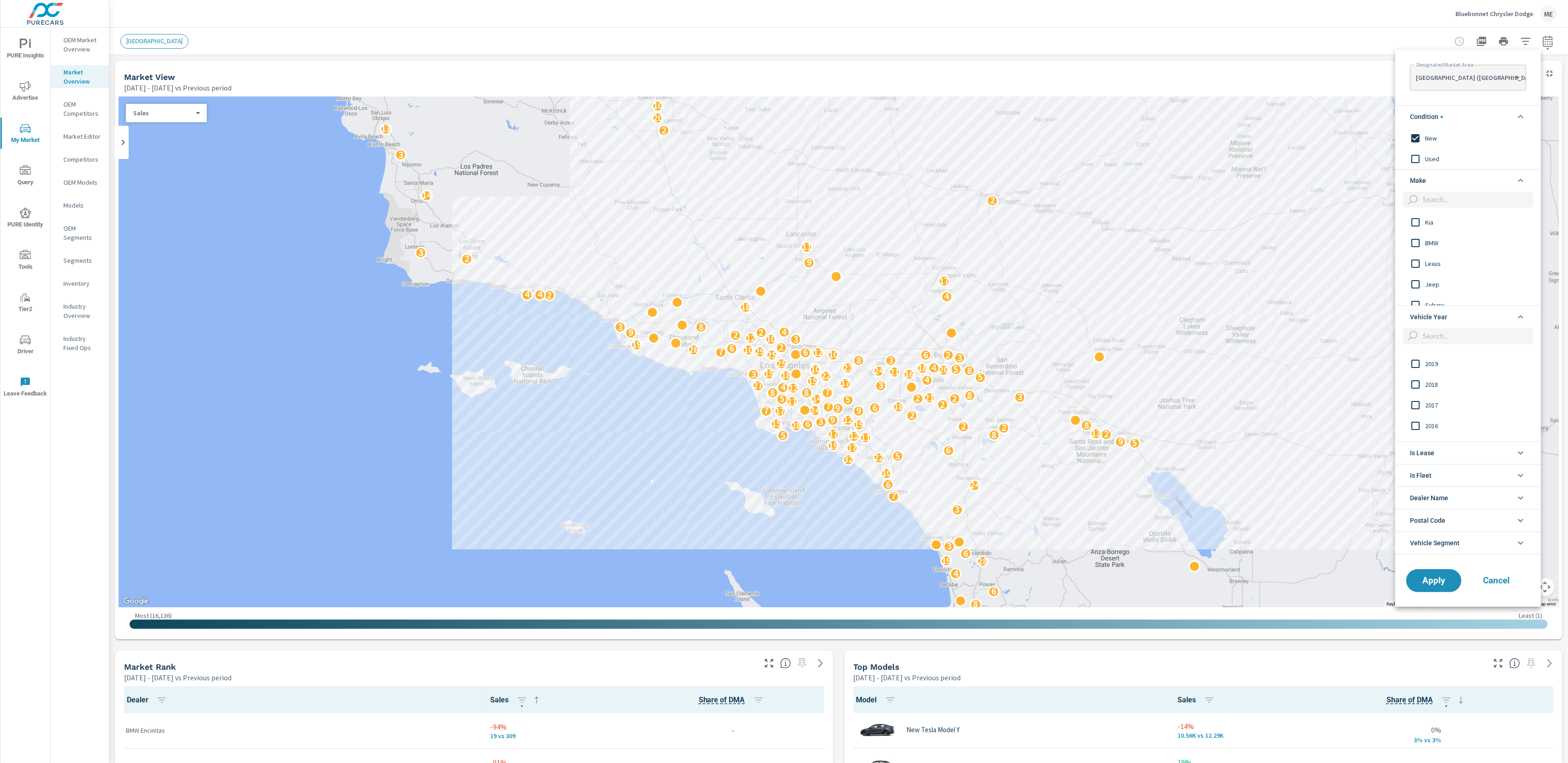
scroll to position [169, 0]
click at [1446, 453] on li "Is Lease" at bounding box center [1468, 452] width 145 height 23
click at [1482, 500] on li "Dealer Name" at bounding box center [1468, 497] width 145 height 23
click at [1484, 500] on li "Dealer Name" at bounding box center [1468, 497] width 145 height 23
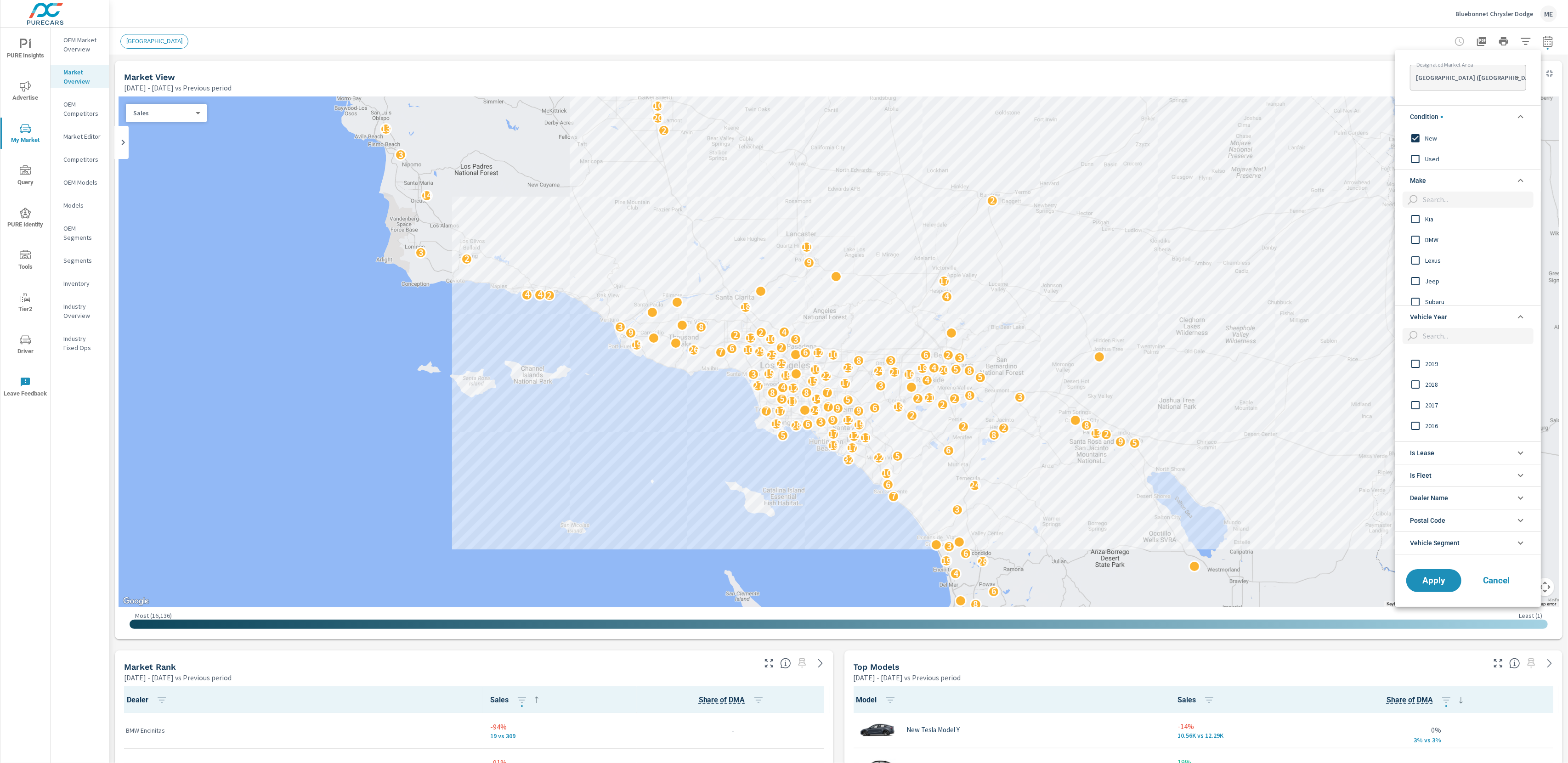
click at [1463, 547] on li "Vehicle Segment" at bounding box center [1468, 542] width 145 height 23
click at [1437, 223] on span "Toyota" at bounding box center [1475, 222] width 100 height 11
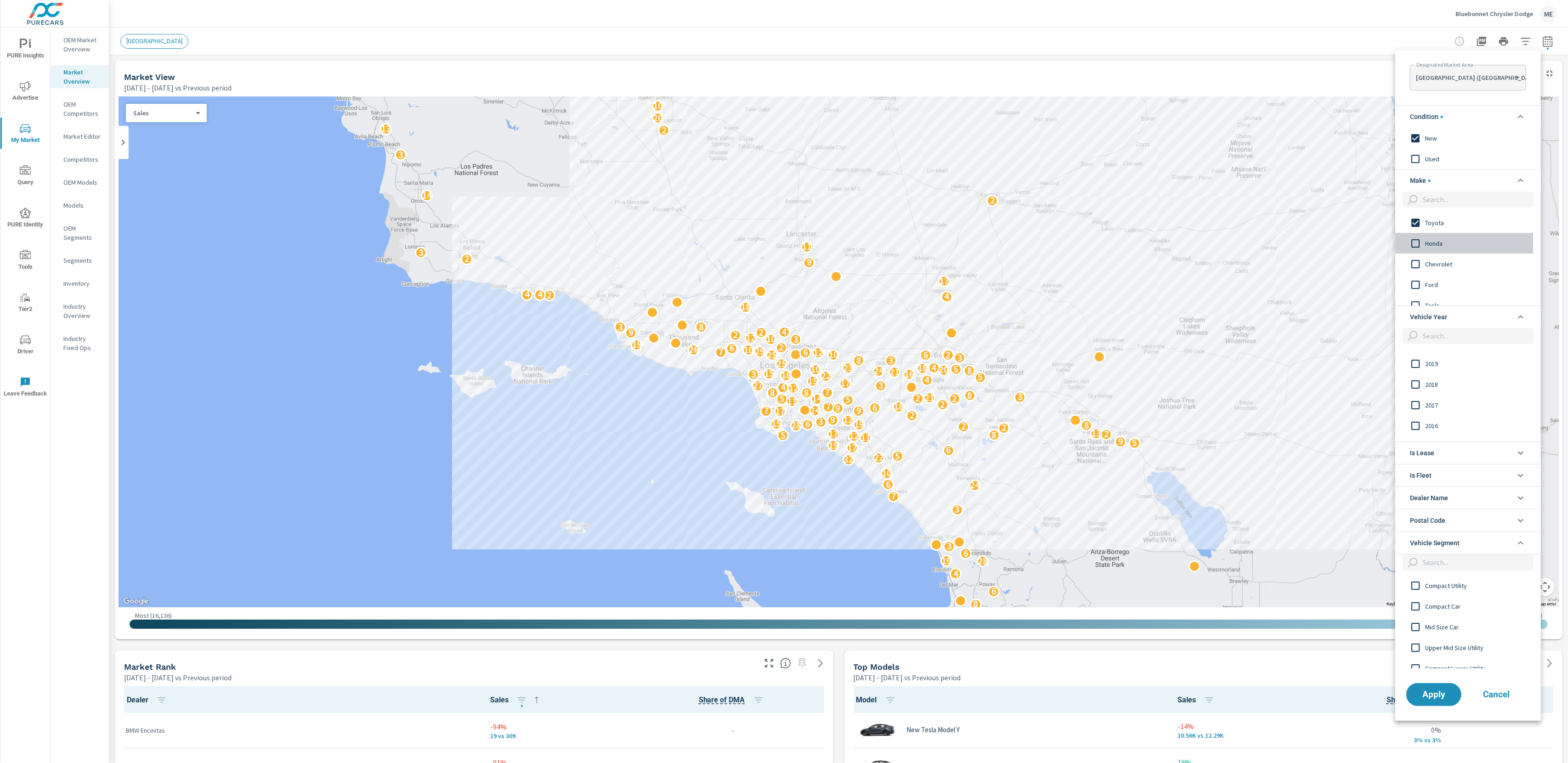
click at [1435, 240] on span "Honda" at bounding box center [1475, 243] width 100 height 11
click at [1438, 257] on div "Chevrolet" at bounding box center [1464, 263] width 138 height 21
click at [1428, 230] on div "Chevrolet Ford Tesla Mercedes-Benz Nissan Hyundai Kia BMW Lexus" at bounding box center [1464, 258] width 138 height 93
click at [1416, 225] on input "filter options" at bounding box center [1416, 224] width 20 height 20
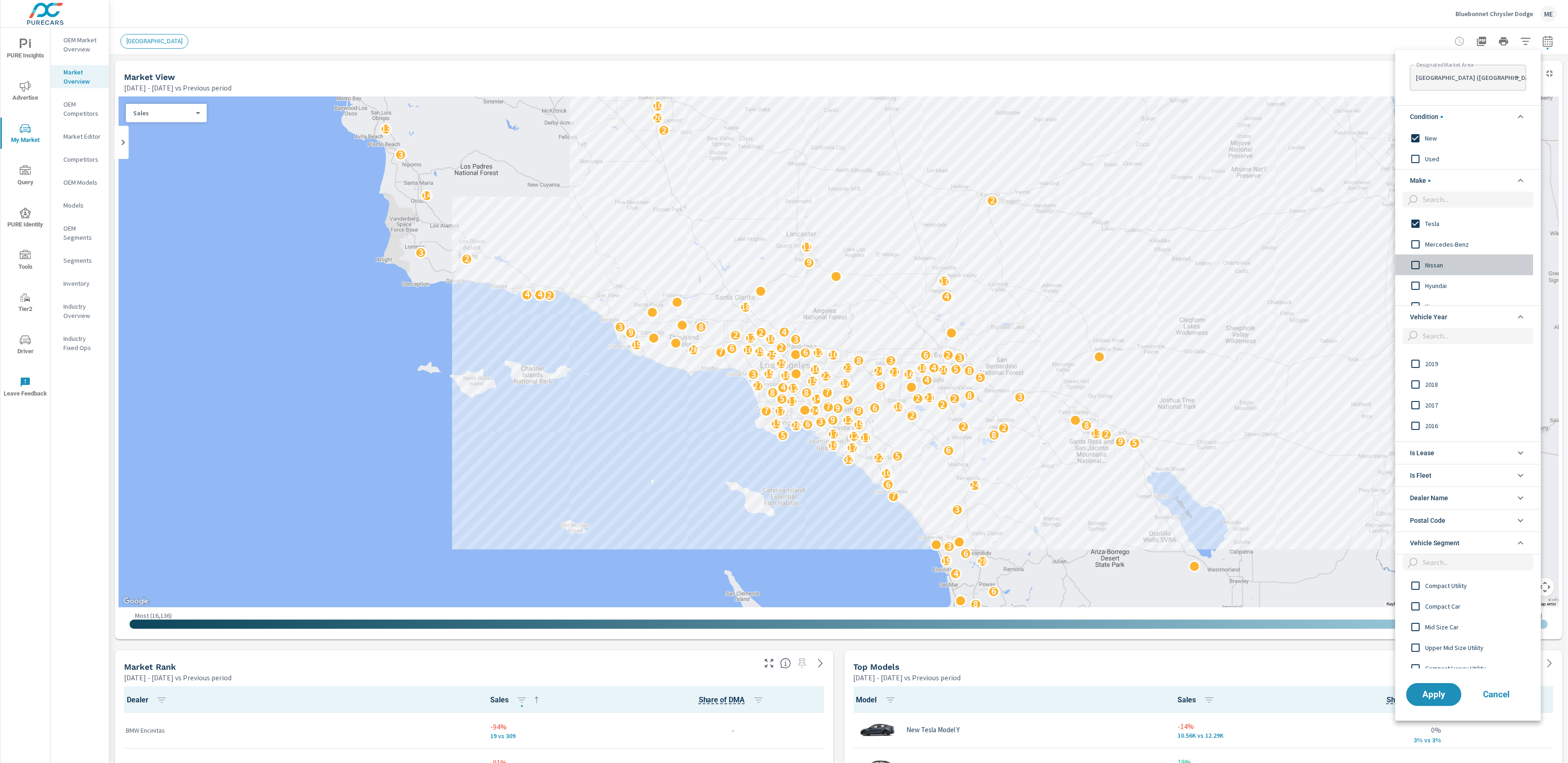
click at [1415, 265] on input "filter options" at bounding box center [1416, 265] width 20 height 20
click at [1419, 283] on input "filter options" at bounding box center [1416, 286] width 20 height 20
click at [1412, 263] on input "filter options" at bounding box center [1416, 262] width 20 height 20
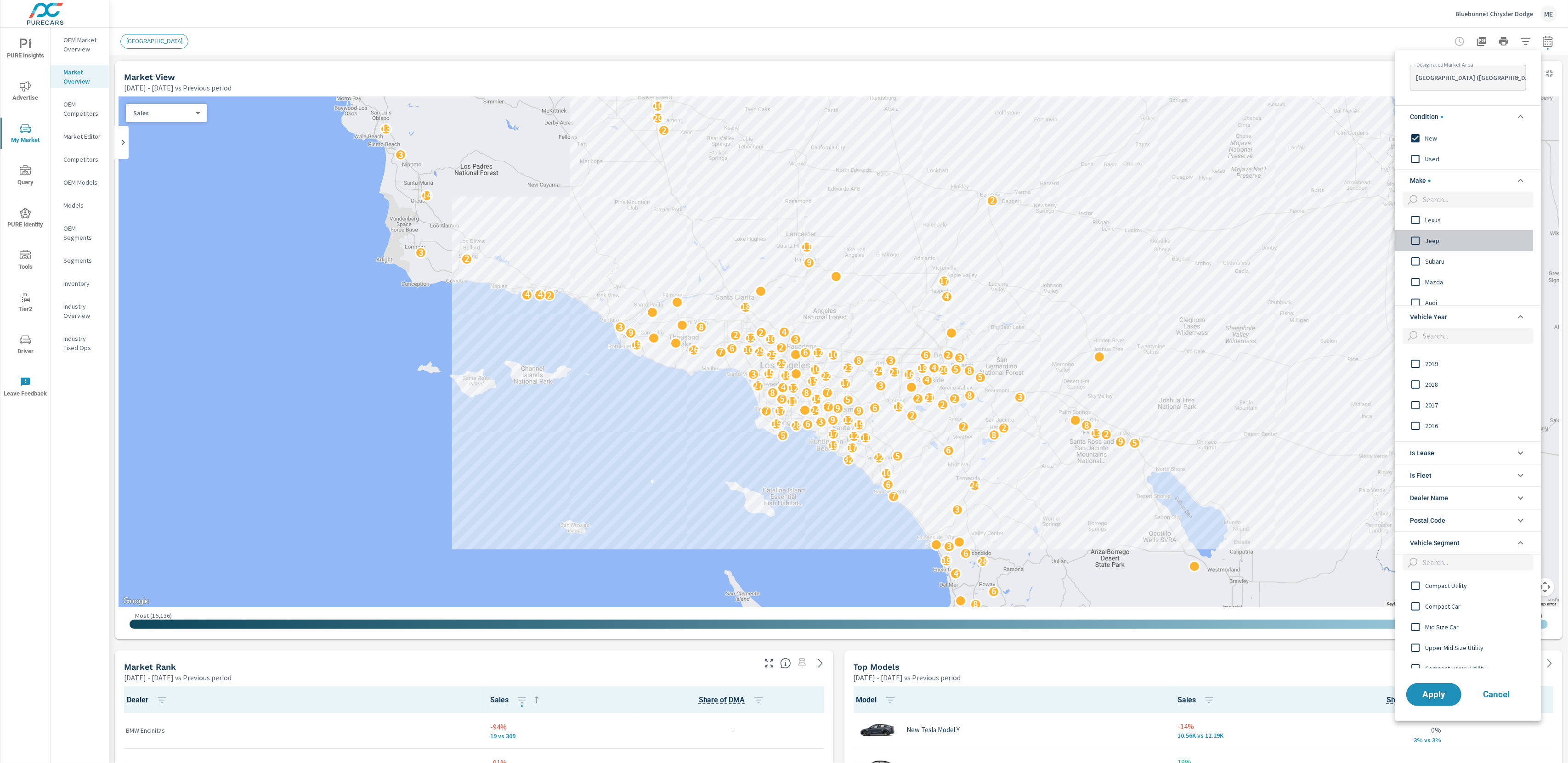
click at [1416, 241] on input "filter options" at bounding box center [1416, 241] width 20 height 20
click at [1416, 261] on input "filter options" at bounding box center [1416, 257] width 20 height 20
click at [1416, 251] on input "filter options" at bounding box center [1416, 250] width 20 height 20
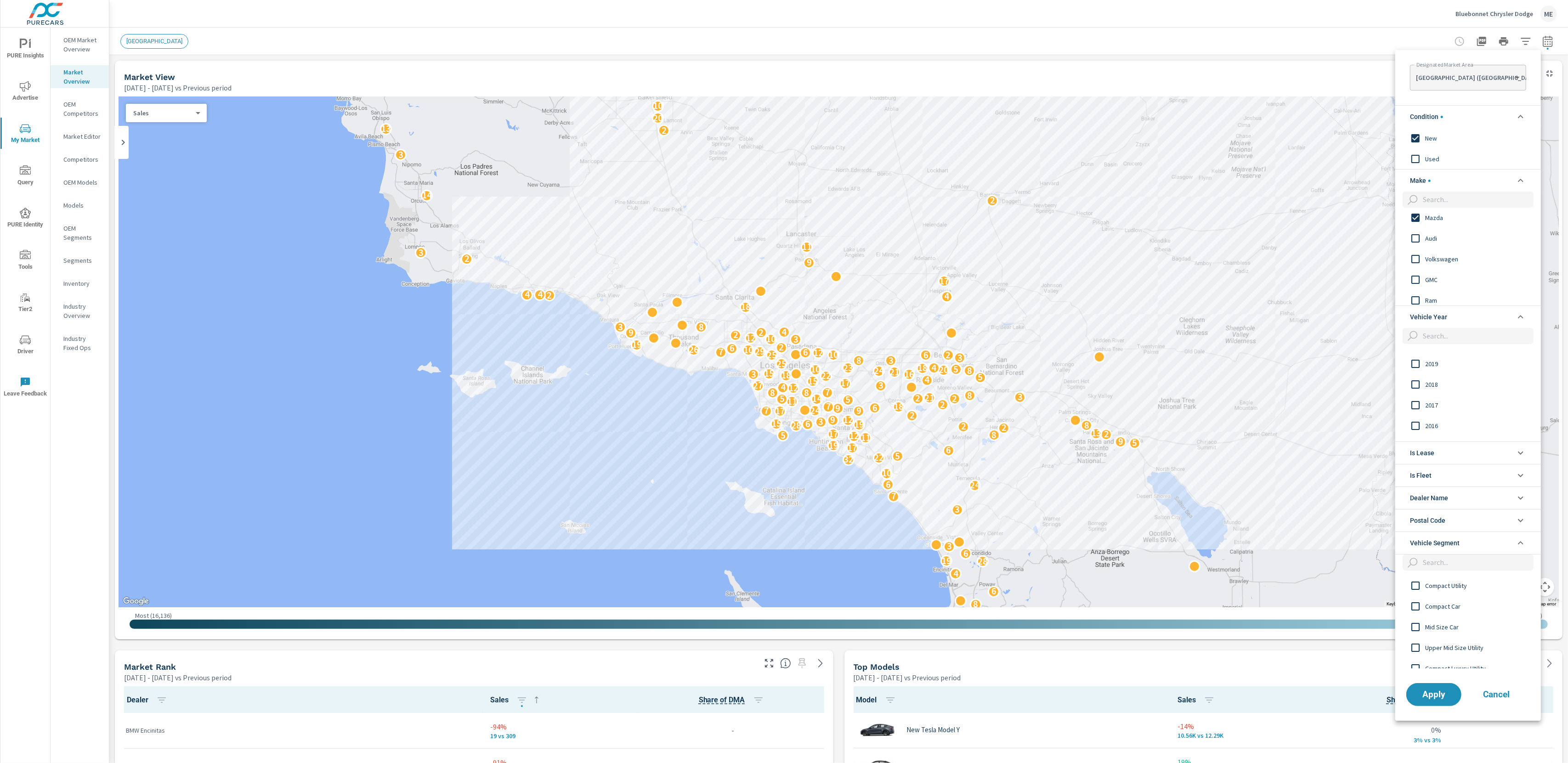
click at [1414, 257] on div "Jeep Subaru Mazda Audi Volkswagen GMC Ram Porsche Acura" at bounding box center [1464, 258] width 138 height 93
click at [1415, 280] on div "Subaru Mazda Audi Volkswagen GMC Ram Porsche Acura" at bounding box center [1464, 258] width 138 height 93
click at [1416, 260] on input "filter options" at bounding box center [1416, 260] width 20 height 20
click at [1416, 281] on div "Jeep Subaru Mazda Audi Volkswagen GMC Ram Porsche Acura" at bounding box center [1464, 258] width 138 height 93
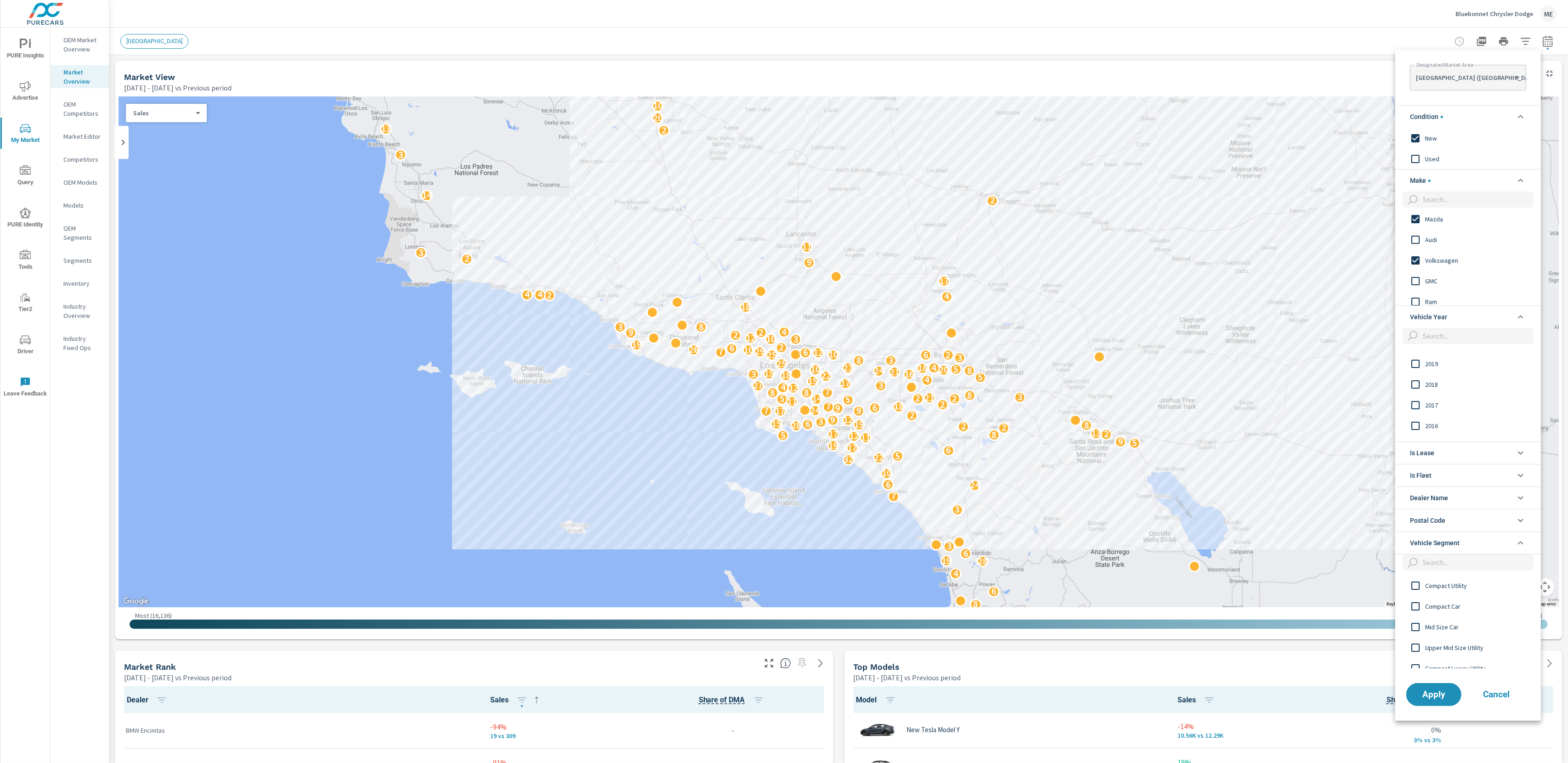
scroll to position [274, 0]
click at [1417, 300] on input "filter options" at bounding box center [1416, 300] width 20 height 20
click at [1417, 279] on input "filter options" at bounding box center [1416, 280] width 20 height 20
click at [1418, 233] on input "filter options" at bounding box center [1416, 231] width 20 height 20
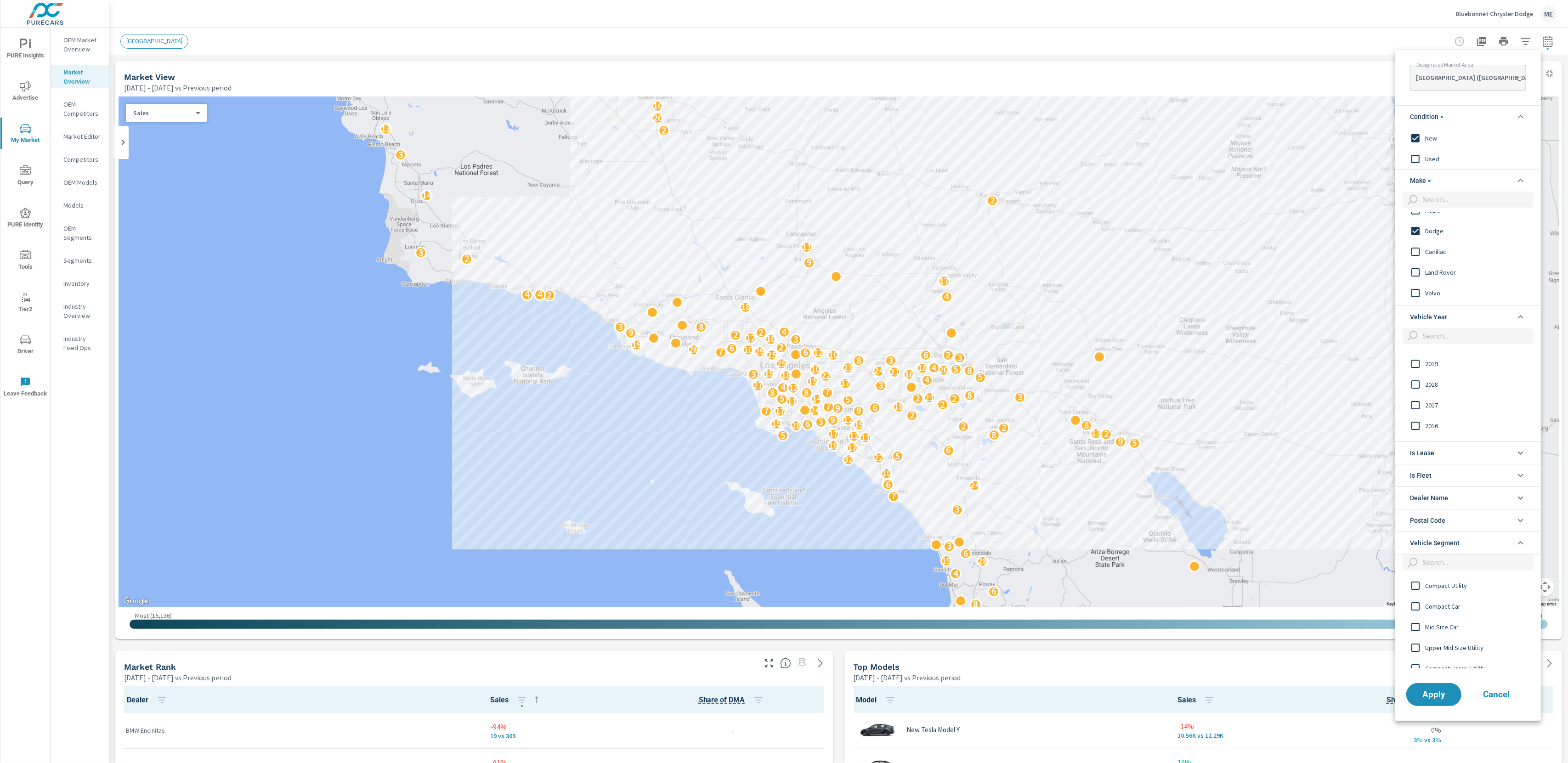
scroll to position [456, 0]
click at [1416, 264] on input "filter options" at bounding box center [1416, 263] width 20 height 20
click at [1416, 261] on input "filter options" at bounding box center [1416, 258] width 20 height 20
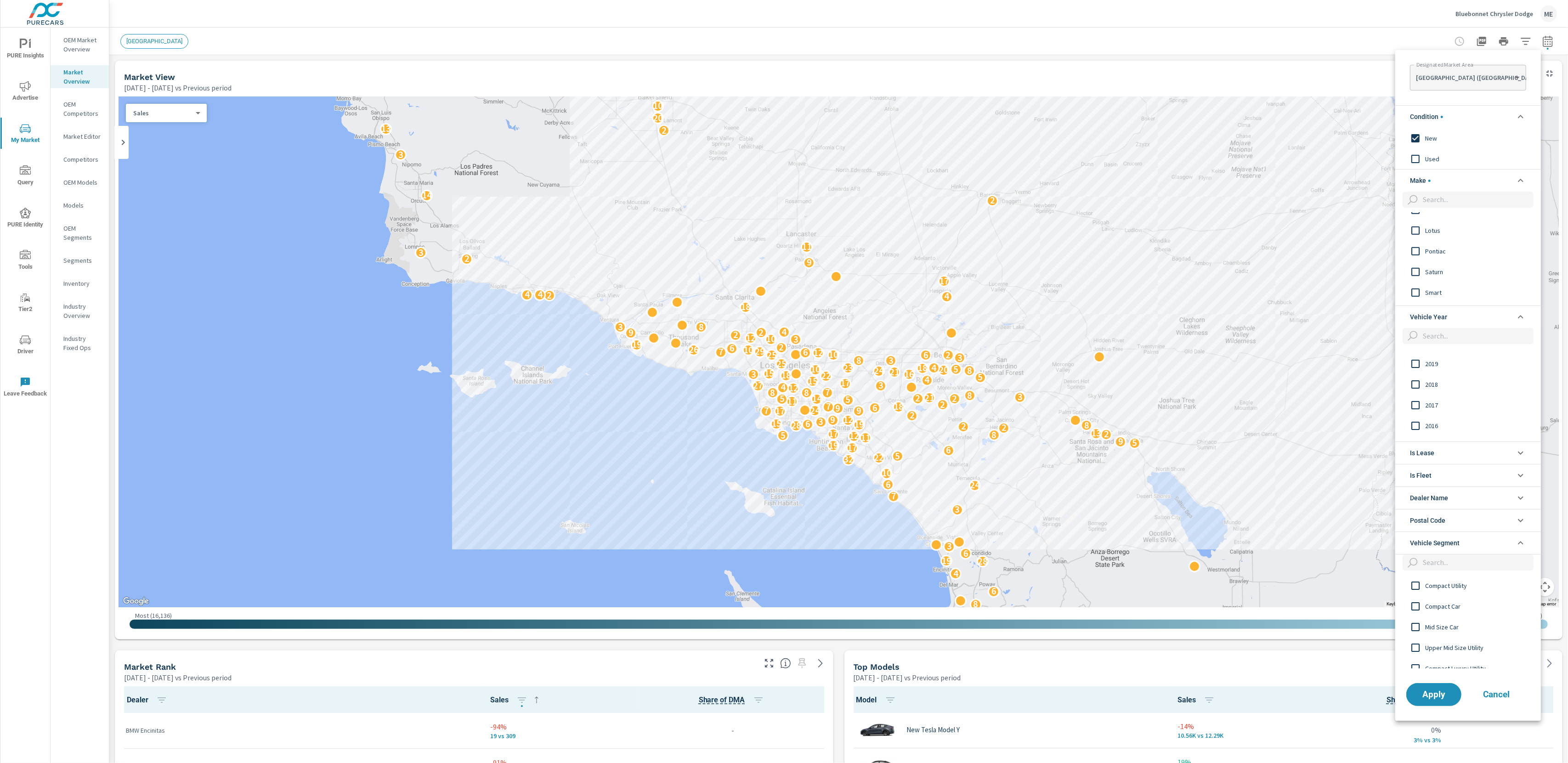
click at [1417, 249] on input "filter options" at bounding box center [1416, 251] width 20 height 20
click at [1418, 252] on input "filter options" at bounding box center [1416, 251] width 20 height 20
click at [1448, 702] on button "Apply" at bounding box center [1433, 694] width 57 height 24
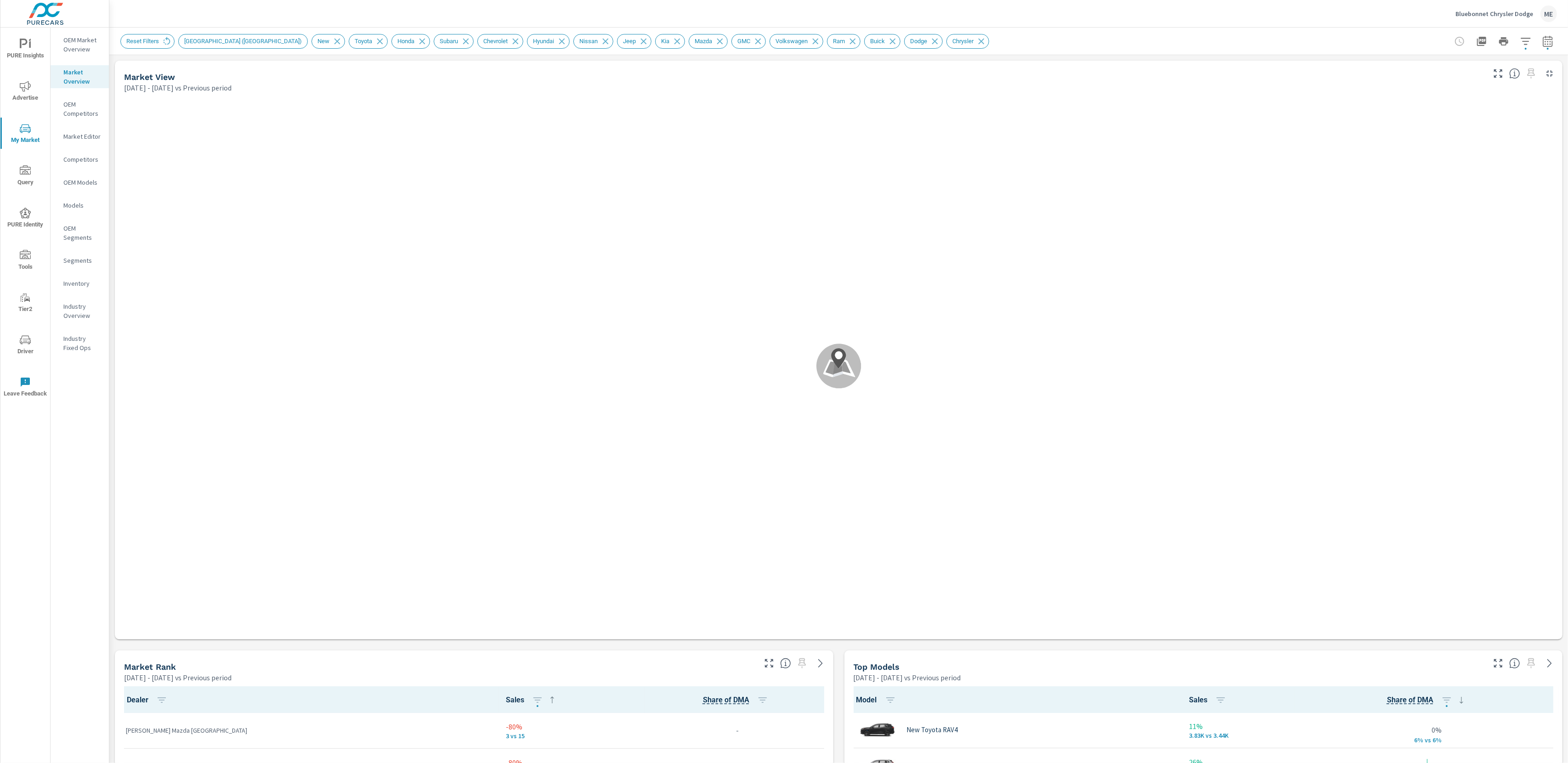
scroll to position [0, 0]
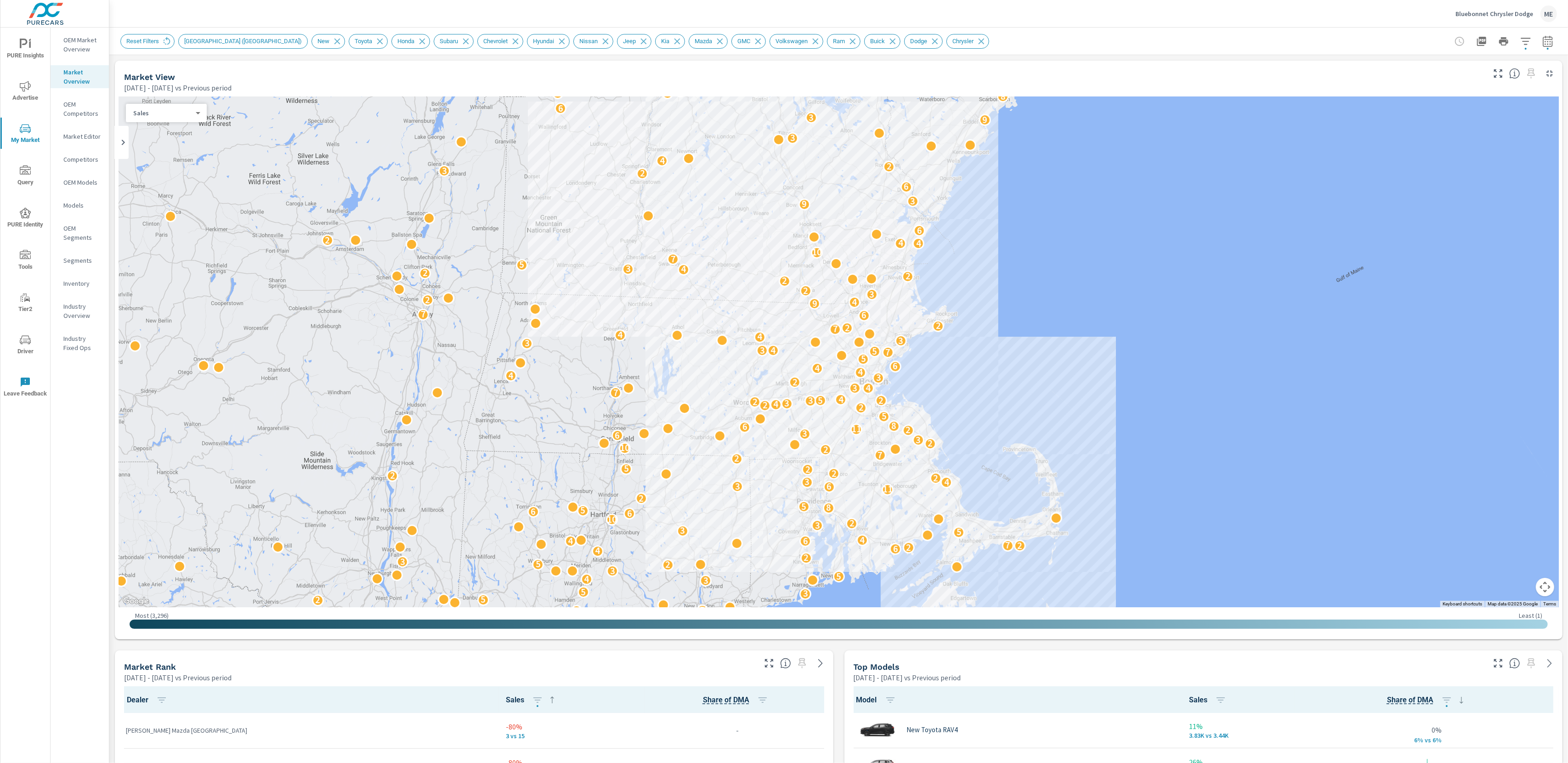
click at [1173, 39] on div "Reset Filters [GEOGRAPHIC_DATA] ([GEOGRAPHIC_DATA]) New Toyota Honda Subaru Che…" at bounding box center [774, 41] width 1308 height 15
click at [1549, 73] on icon "button" at bounding box center [1548, 73] width 11 height 11
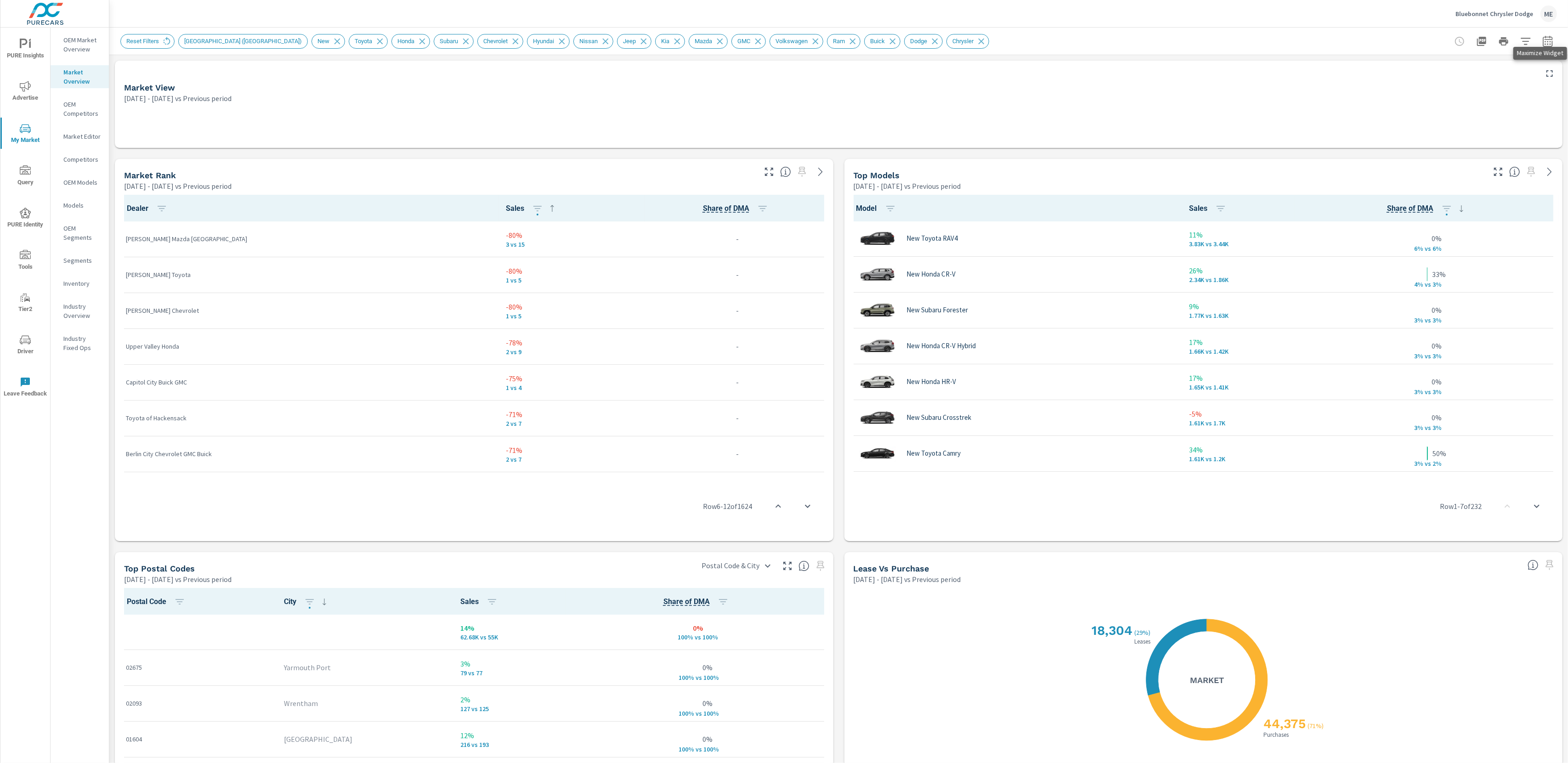
click at [1554, 78] on icon "button" at bounding box center [1548, 73] width 11 height 11
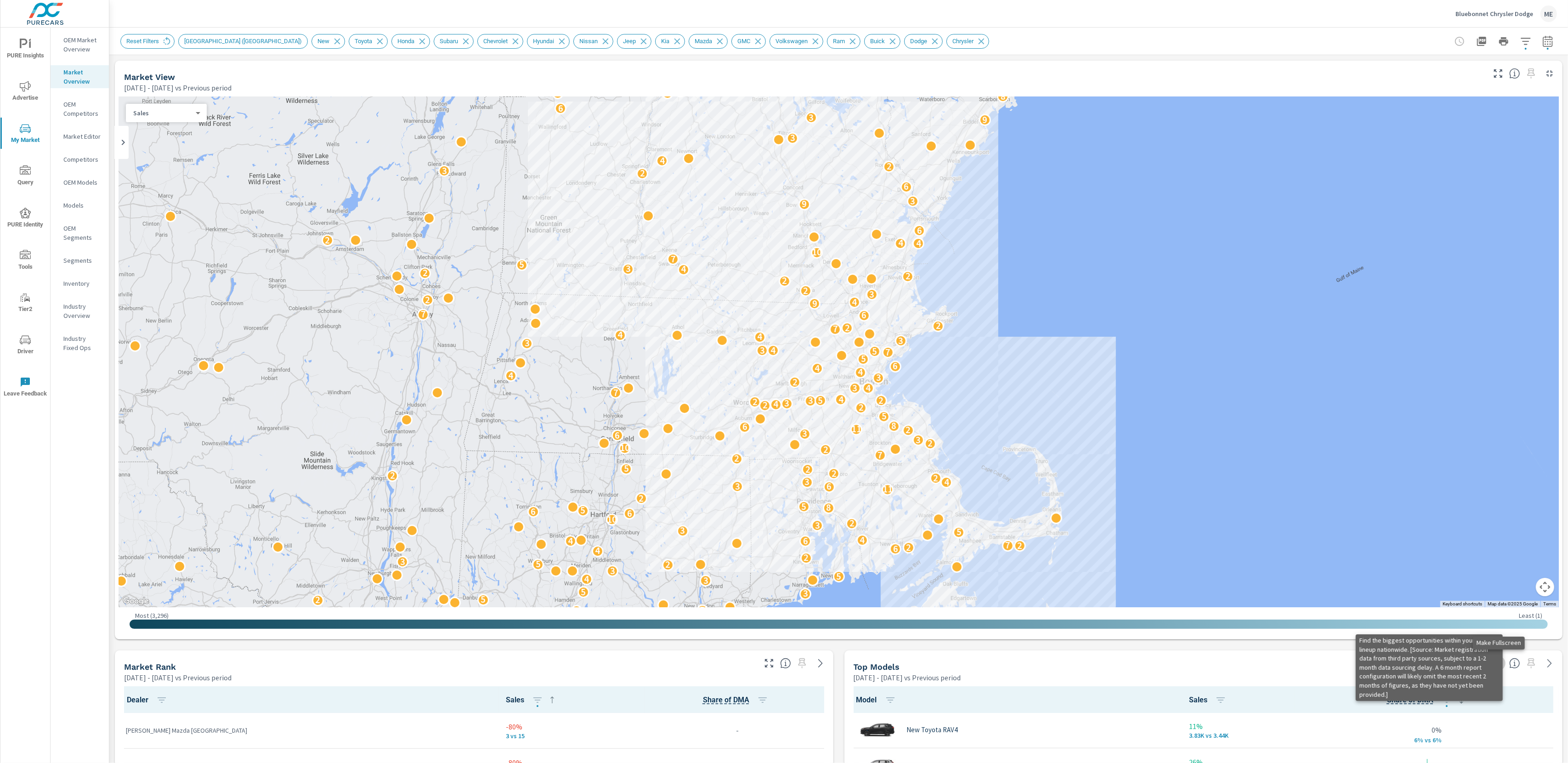
click at [1500, 669] on button "button" at bounding box center [1497, 663] width 15 height 15
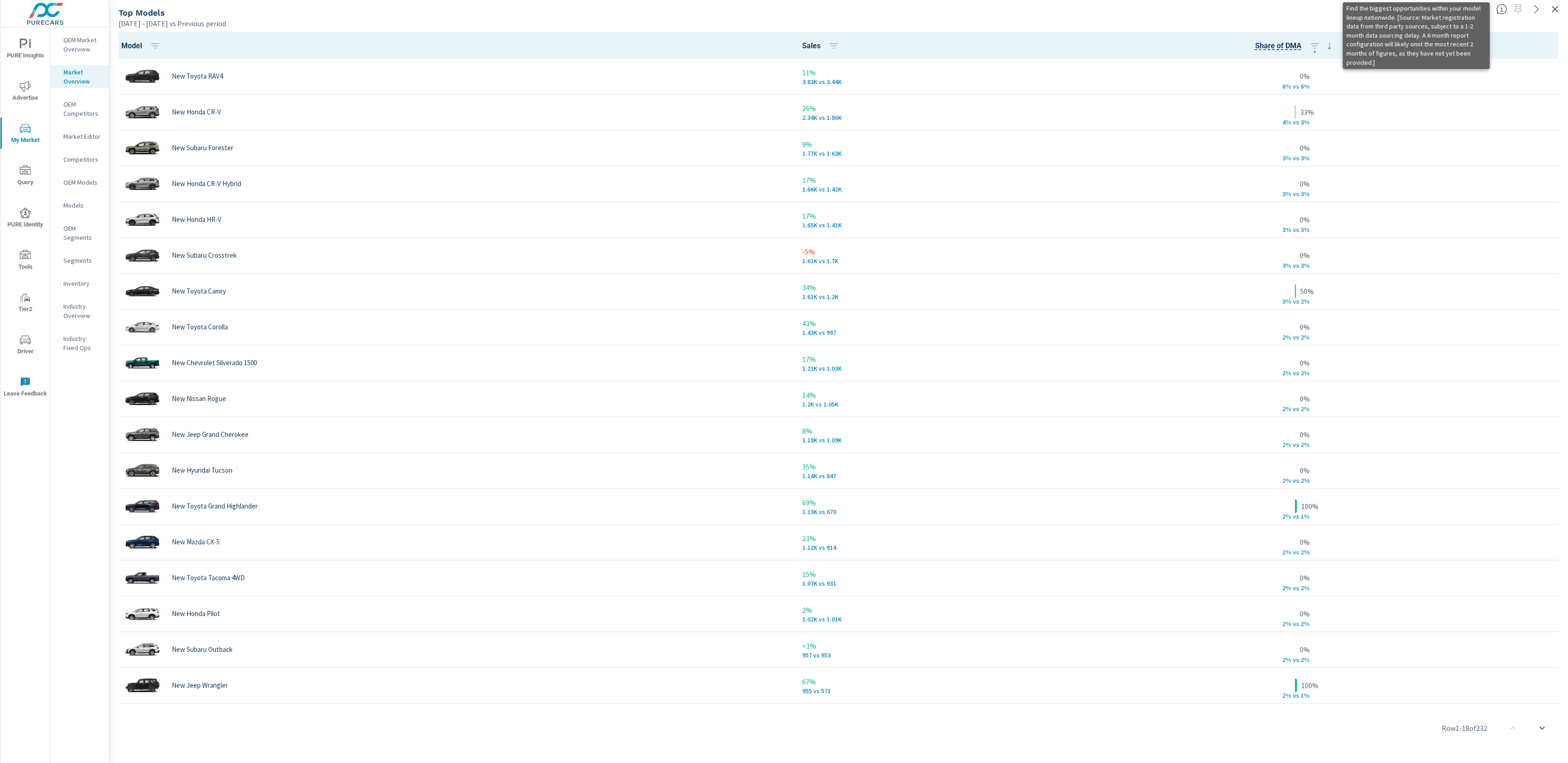
click at [1148, 27] on div "[DATE] - [DATE] vs Previous period" at bounding box center [804, 23] width 1371 height 11
click at [1458, 28] on div "[DATE] - [DATE] vs Previous period" at bounding box center [804, 23] width 1371 height 11
click at [700, 25] on div "[DATE] - [DATE] vs Previous period" at bounding box center [804, 23] width 1371 height 11
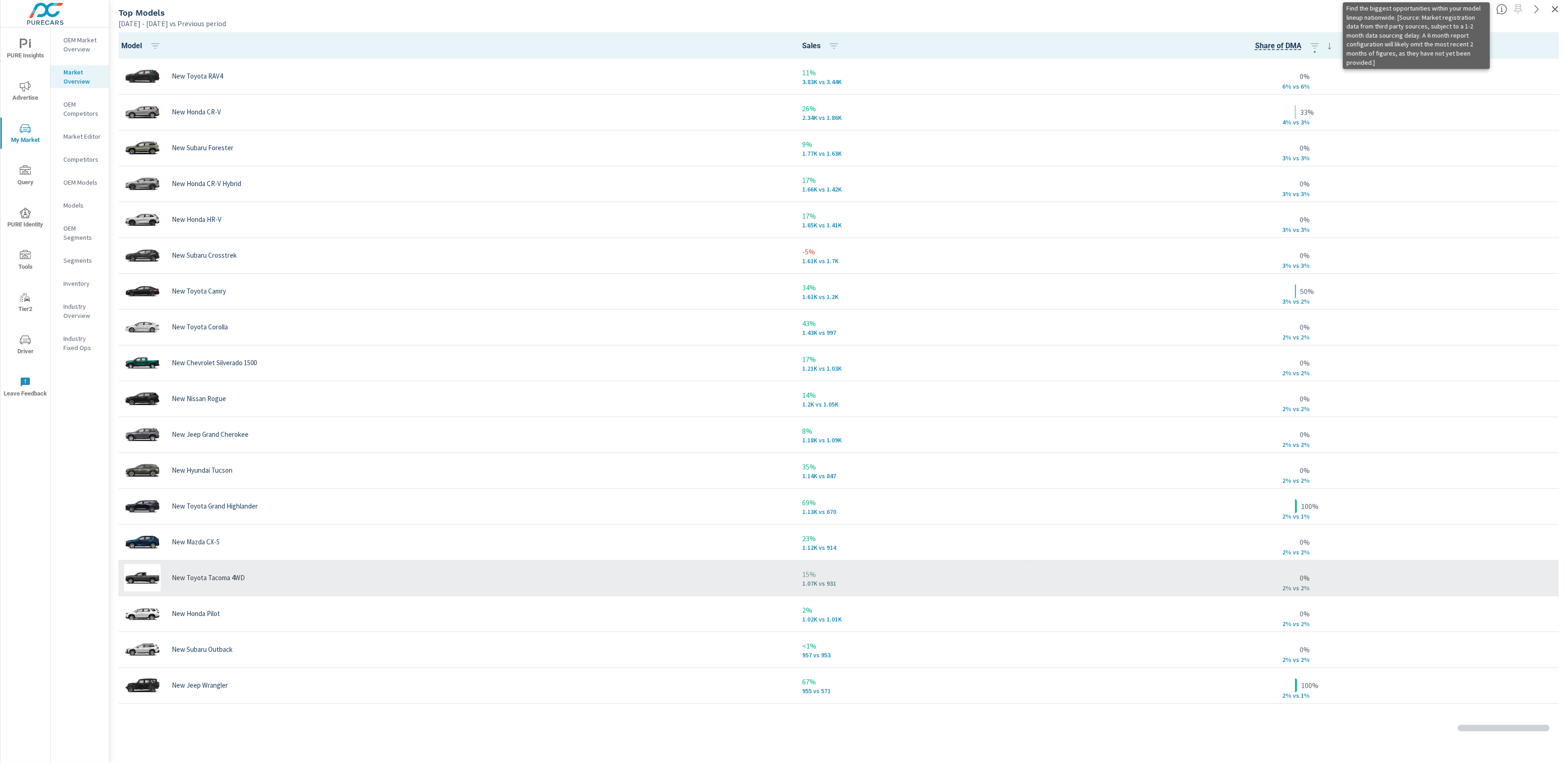
scroll to position [922, 0]
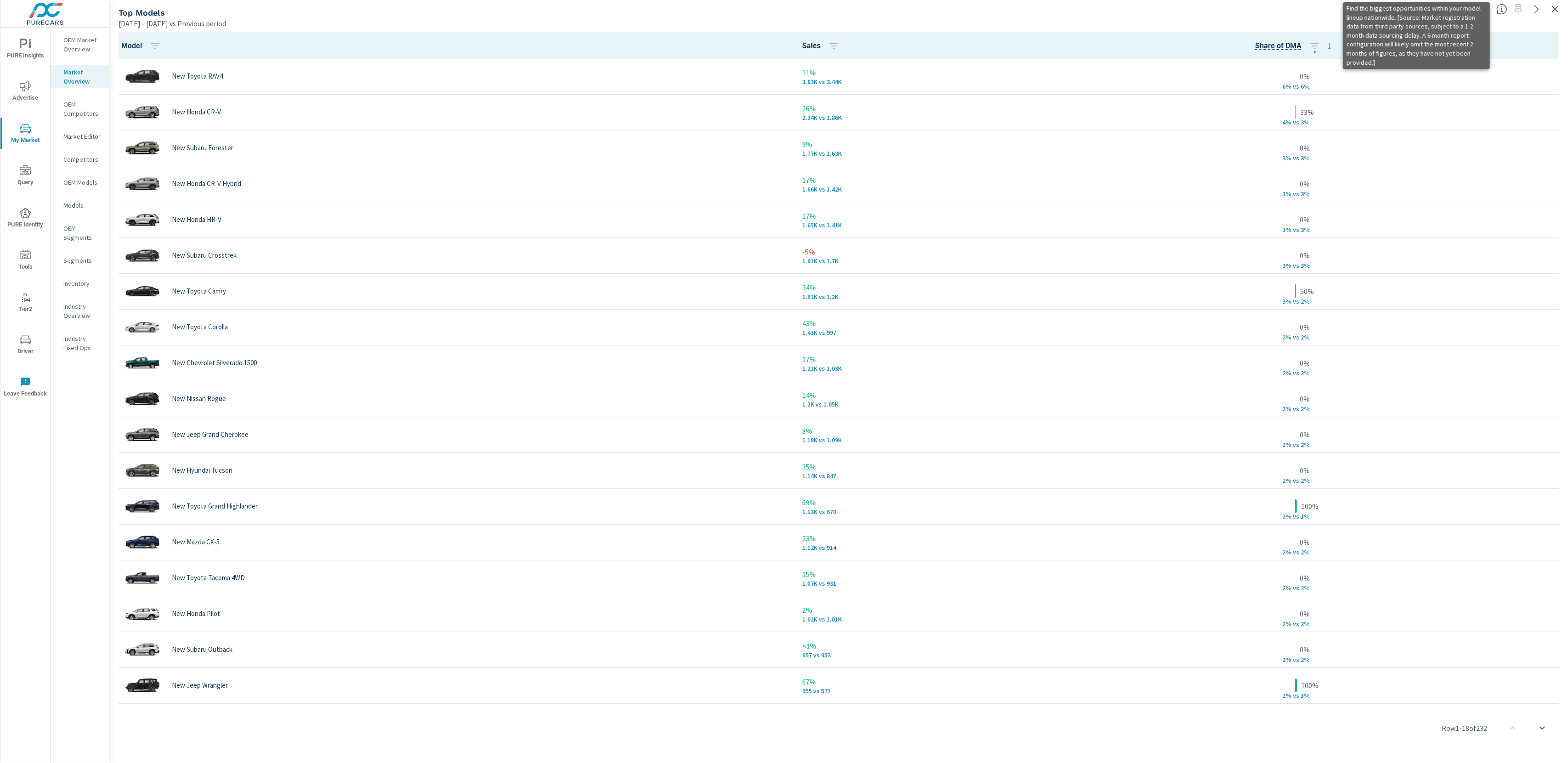
click at [1238, 24] on div "[DATE] - [DATE] vs Previous period" at bounding box center [804, 23] width 1371 height 11
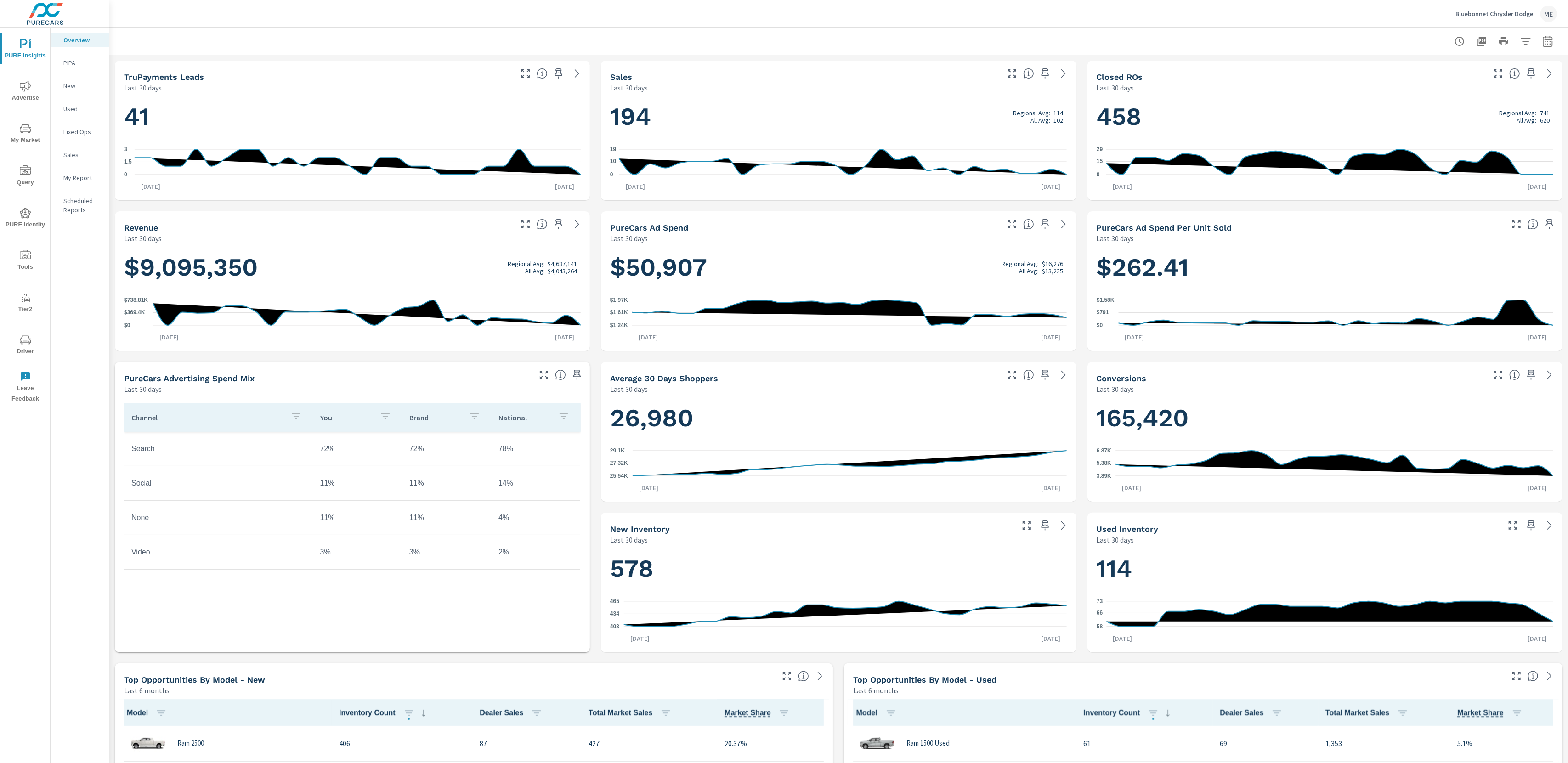
scroll to position [573, 0]
click at [28, 178] on span "Query" at bounding box center [25, 176] width 44 height 23
